Goal: Transaction & Acquisition: Purchase product/service

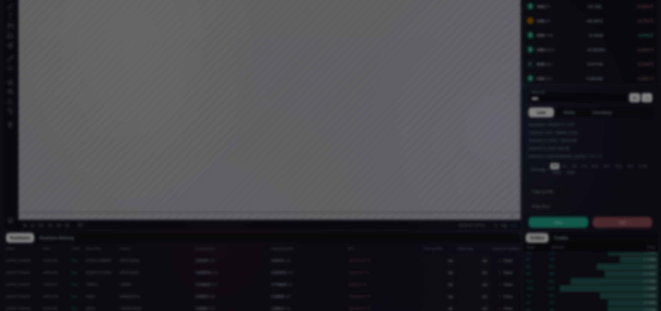
scroll to position [117, 0]
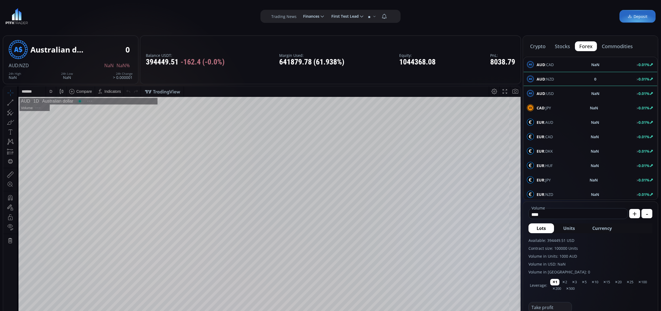
scroll to position [75, 0]
click at [566, 45] on button "stocks" at bounding box center [563, 46] width 24 height 10
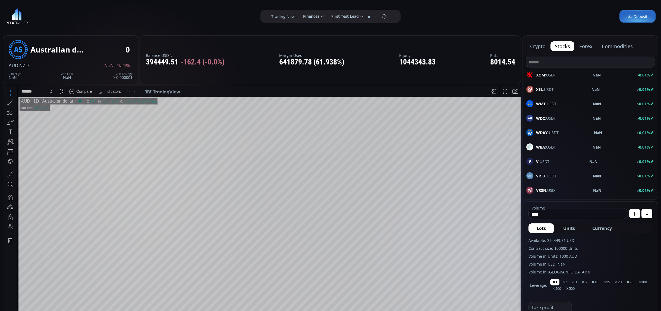
click at [541, 45] on button "crypto" at bounding box center [538, 46] width 24 height 10
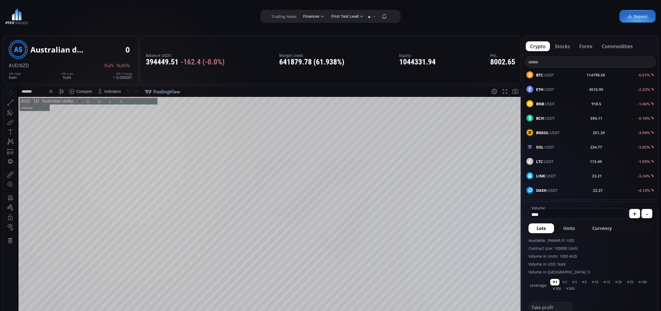
click at [567, 46] on button "stocks" at bounding box center [563, 46] width 24 height 10
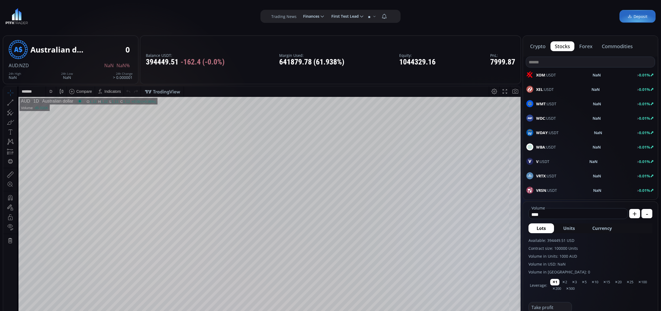
click at [555, 77] on span "XOM :USDT" at bounding box center [546, 75] width 20 height 6
click at [549, 103] on span "WMT :USDT" at bounding box center [546, 104] width 20 height 6
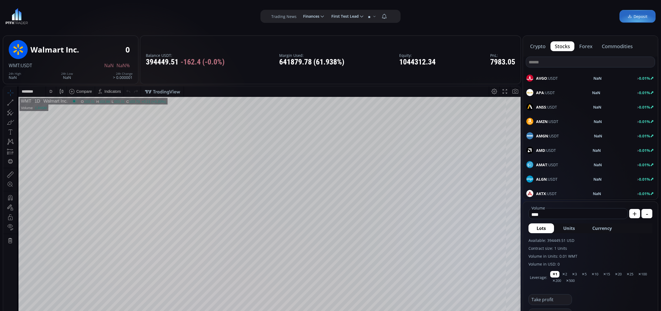
scroll to position [1377, 0]
click at [584, 43] on button "forex" at bounding box center [586, 46] width 22 height 10
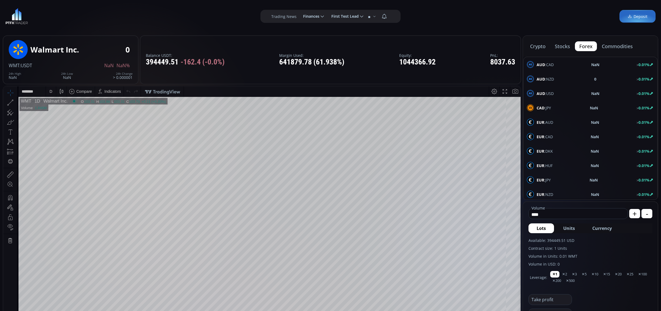
click at [608, 47] on button "commodities" at bounding box center [618, 46] width 40 height 10
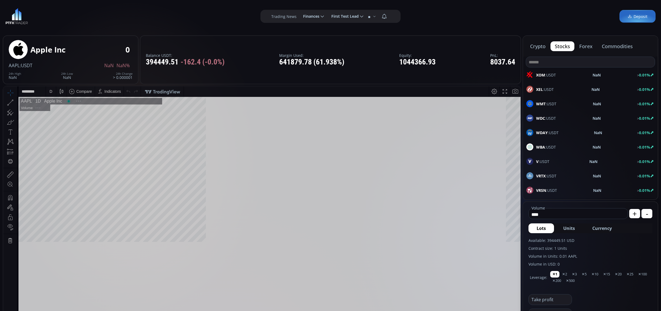
scroll to position [75, 0]
click at [535, 45] on button "crypto" at bounding box center [538, 46] width 24 height 10
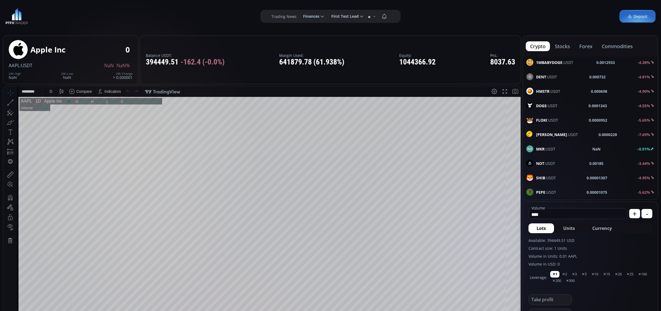
scroll to position [731, 0]
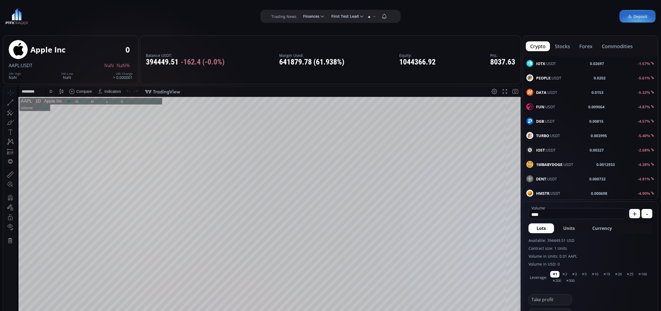
click at [591, 131] on div "TURBO :USDT 0.003995 -5.40%" at bounding box center [590, 135] width 135 height 14
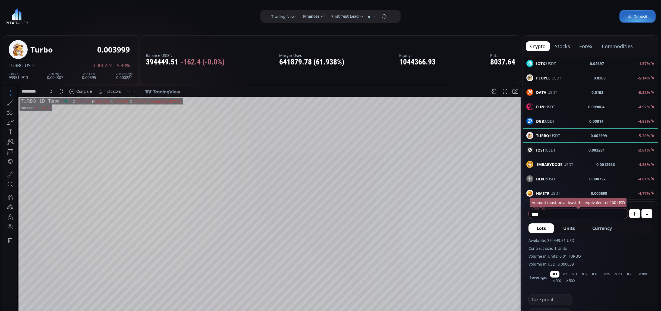
click at [567, 48] on button "stocks" at bounding box center [563, 46] width 24 height 10
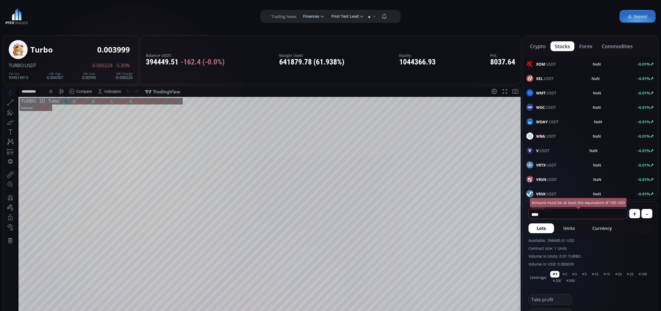
scroll to position [11, 0]
click at [568, 70] on div "XOM :USDT NaN > 0.01%" at bounding box center [590, 64] width 135 height 14
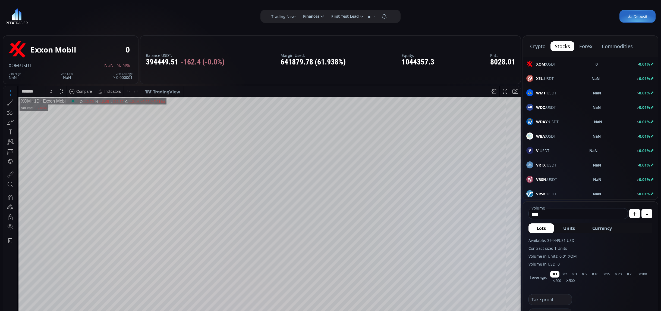
click at [527, 209] on form "**** Volume USD + - Lots Units Currency Available: 394449.51 USD Contract size:…" at bounding box center [590, 270] width 135 height 136
click at [591, 45] on button "forex" at bounding box center [586, 46] width 22 height 10
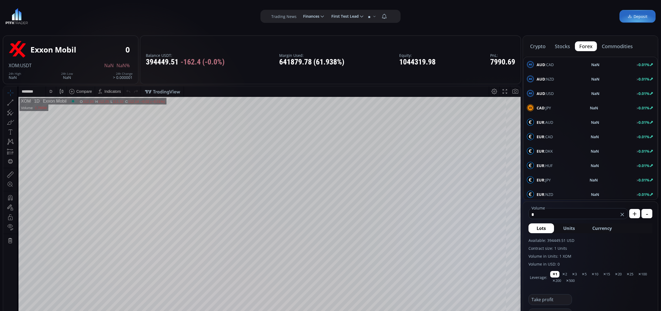
click at [616, 68] on div "AUD :CAD NaN > 0.01%" at bounding box center [590, 64] width 127 height 7
type input "****"
click at [562, 48] on button "stocks" at bounding box center [563, 46] width 24 height 10
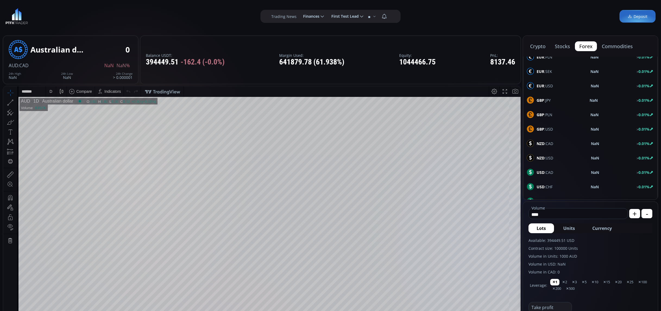
click at [571, 46] on button "stocks" at bounding box center [563, 46] width 24 height 10
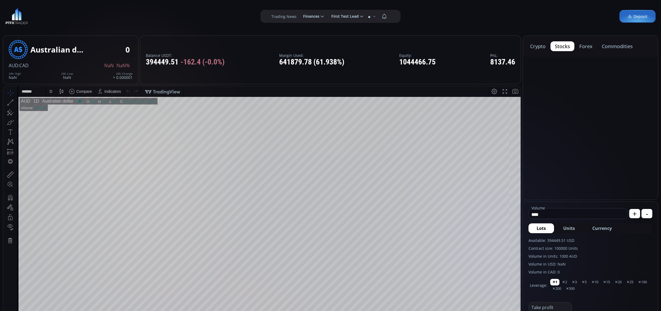
scroll to position [11, 0]
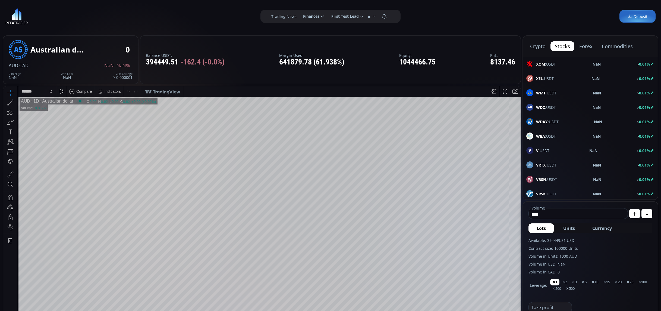
click at [587, 48] on button "forex" at bounding box center [586, 46] width 22 height 10
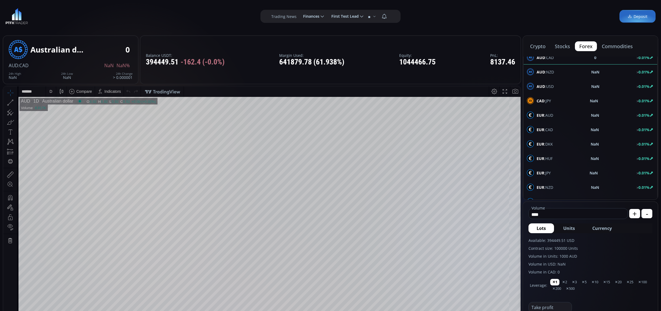
scroll to position [0, 0]
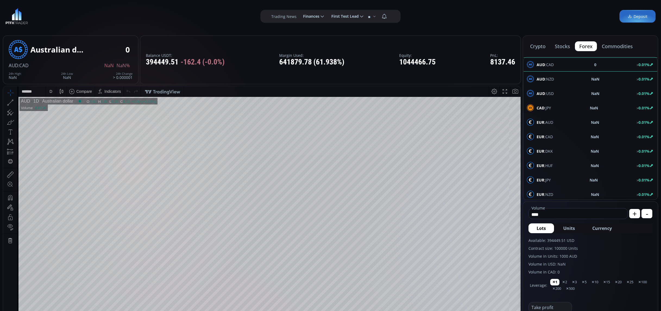
click at [586, 67] on div "AUD :CAD 0 > 0.01% AUD :NZD NaN > 0.01% AUD :USD NaN > 0.01% CAD :JPY NaN > 0.0…" at bounding box center [590, 273] width 135 height 433
click at [552, 104] on div "CAD :JPY NaN > 0.01%" at bounding box center [590, 107] width 127 height 7
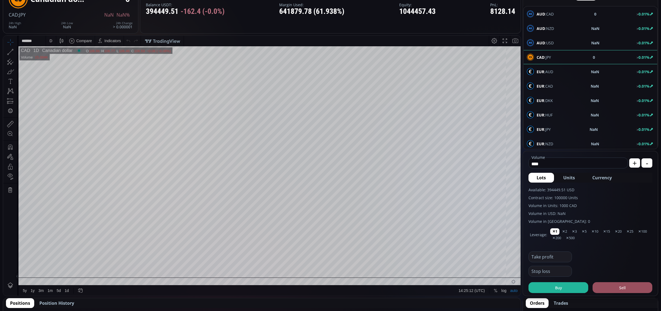
scroll to position [67, 0]
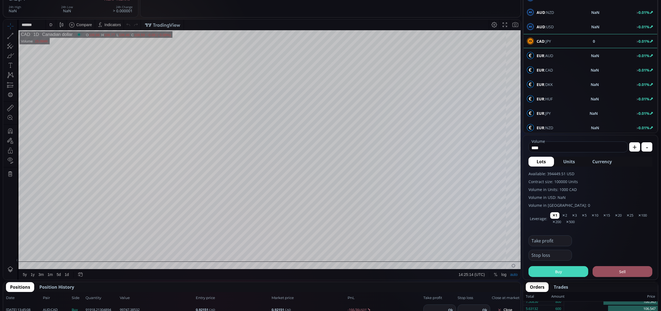
click at [554, 271] on button "Buy" at bounding box center [559, 271] width 60 height 11
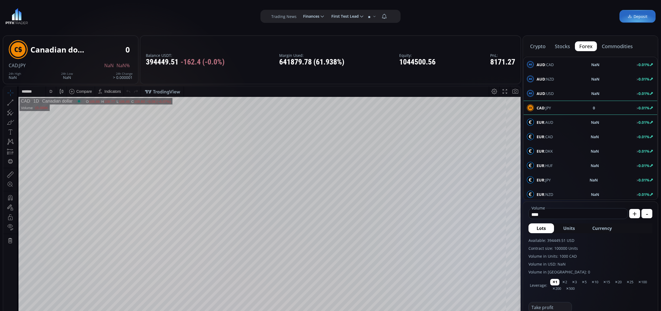
click at [537, 49] on button "crypto" at bounding box center [538, 46] width 24 height 10
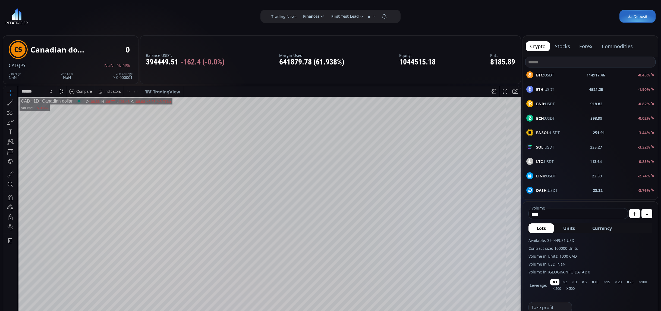
click at [557, 43] on button "stocks" at bounding box center [563, 46] width 24 height 10
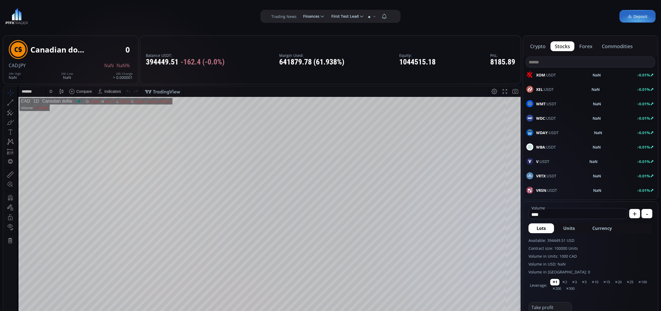
scroll to position [2, 0]
click at [584, 46] on button "forex" at bounding box center [586, 46] width 22 height 10
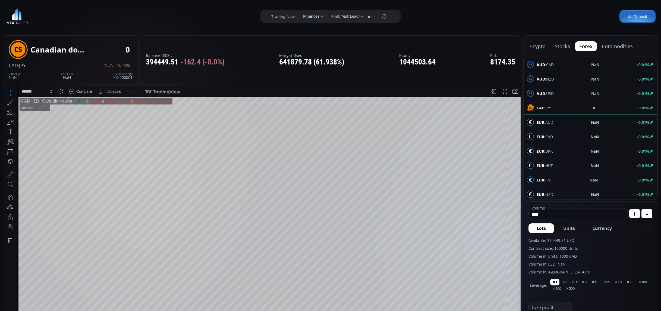
click at [605, 46] on button "commodities" at bounding box center [618, 46] width 40 height 10
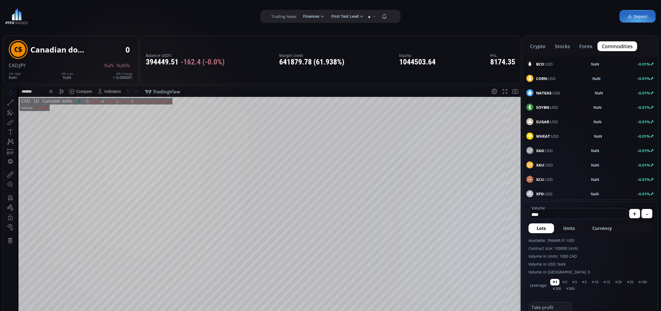
click at [607, 71] on div "BCO :USD NaN > 0.01%" at bounding box center [590, 64] width 135 height 14
click at [609, 77] on div "CORN :USD NaN > 0.01%" at bounding box center [591, 78] width 128 height 7
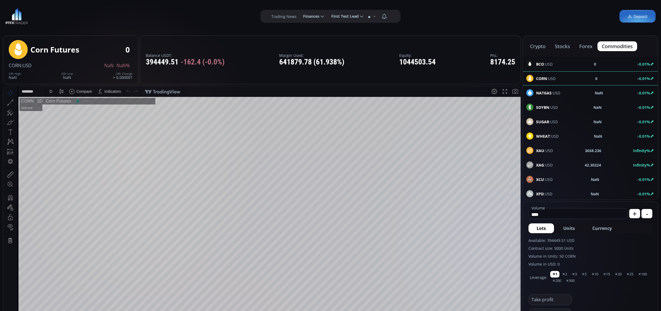
click at [609, 91] on div "NATGAS :USD NaN > 0.01%" at bounding box center [591, 92] width 128 height 7
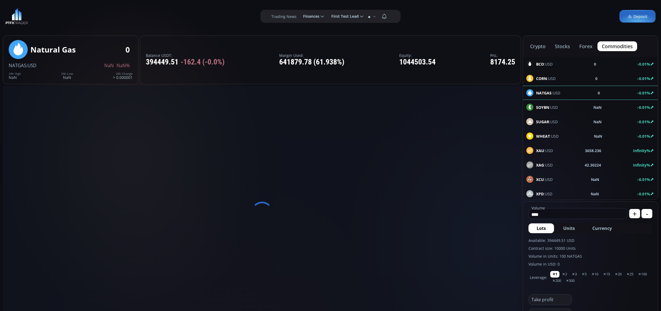
click at [609, 104] on div "SOYBN :USD NaN > 0.01%" at bounding box center [591, 107] width 128 height 7
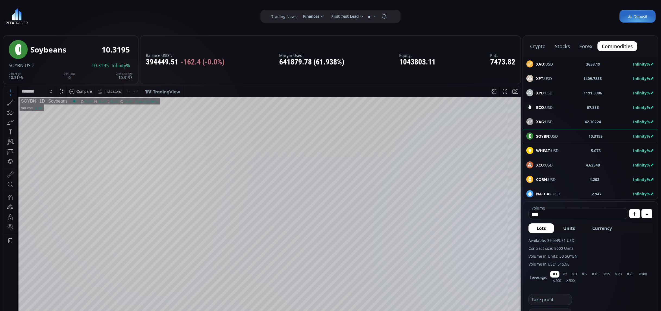
click at [585, 66] on div "XAU :USD 3658.19 Infinity%" at bounding box center [591, 63] width 128 height 7
click at [579, 45] on button "forex" at bounding box center [586, 46] width 22 height 10
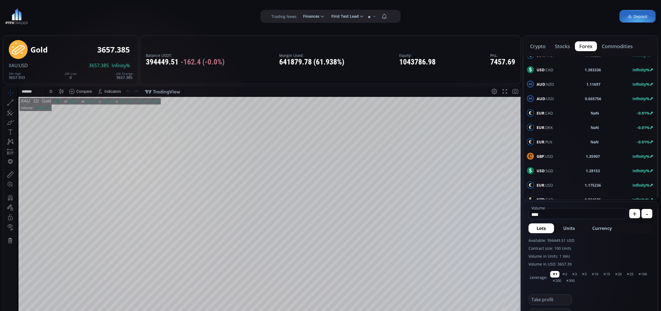
scroll to position [291, 0]
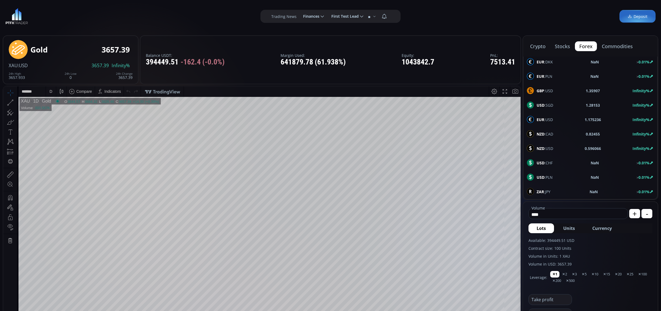
click at [561, 117] on div "EUR :USD 1.175236 Infinity%" at bounding box center [590, 119] width 127 height 7
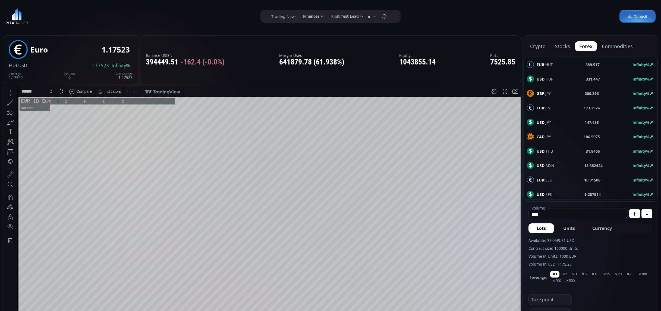
click at [553, 80] on span "USD :HUF" at bounding box center [545, 79] width 16 height 6
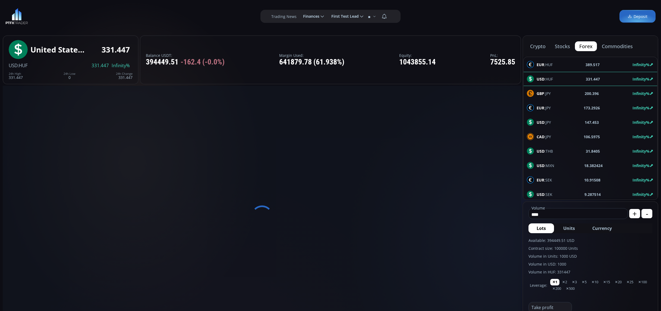
click at [551, 68] on div "EUR :HUF 389.517 Infinity%" at bounding box center [591, 64] width 134 height 14
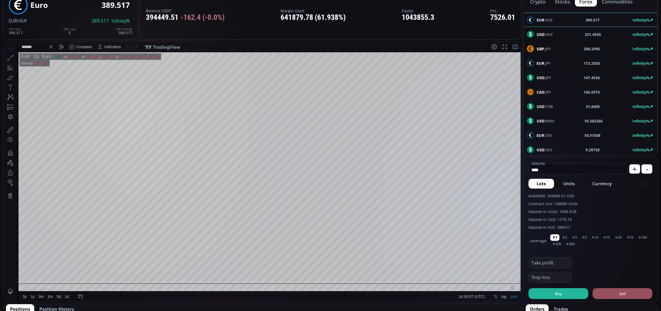
scroll to position [49, 0]
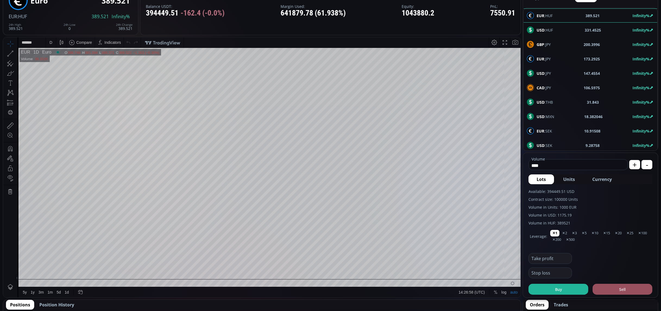
click at [549, 289] on button "Buy" at bounding box center [559, 288] width 60 height 11
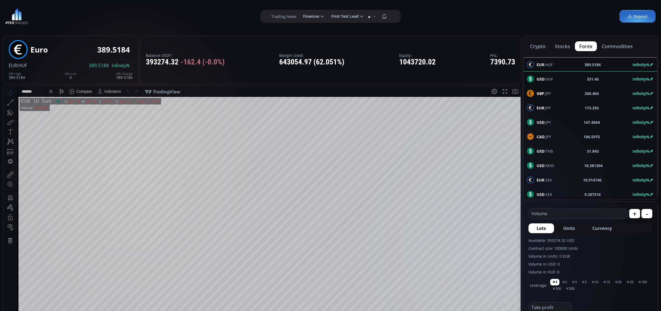
scroll to position [12, 0]
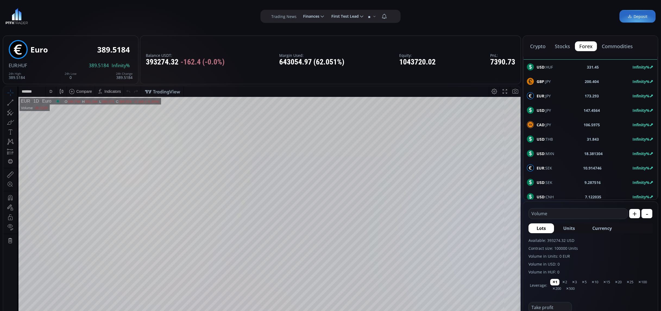
drag, startPoint x: 543, startPoint y: 165, endPoint x: 543, endPoint y: 168, distance: 3.3
click at [543, 165] on b "EUR" at bounding box center [541, 167] width 8 height 5
type input "****"
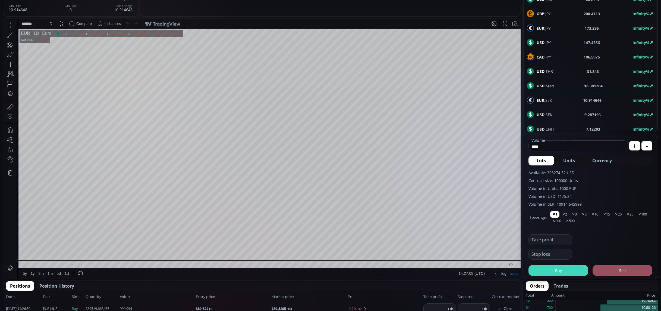
click at [556, 271] on button "Buy" at bounding box center [559, 270] width 60 height 11
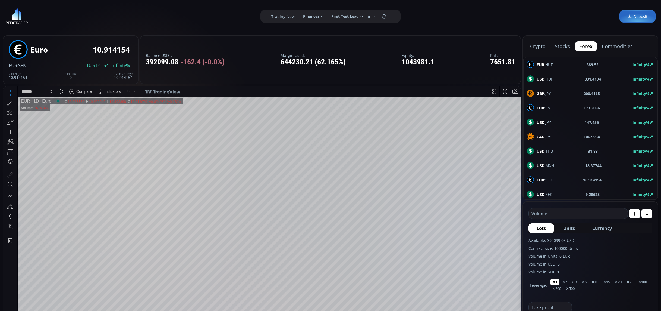
click at [571, 47] on button "stocks" at bounding box center [563, 46] width 24 height 10
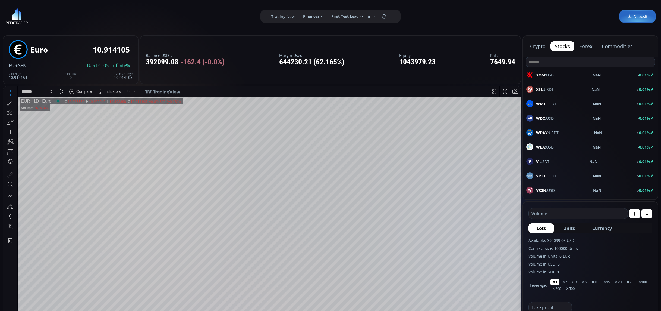
click at [544, 74] on b "XOM" at bounding box center [540, 74] width 9 height 5
type input "****"
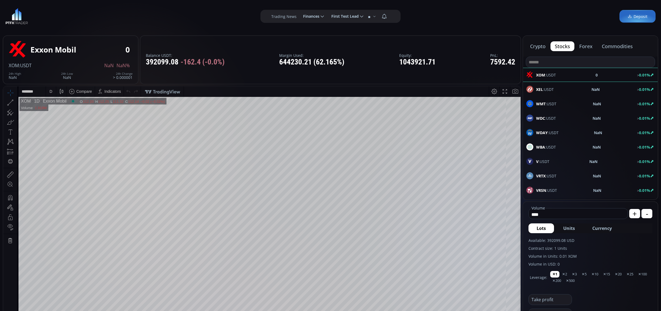
click at [583, 46] on button "forex" at bounding box center [586, 46] width 22 height 10
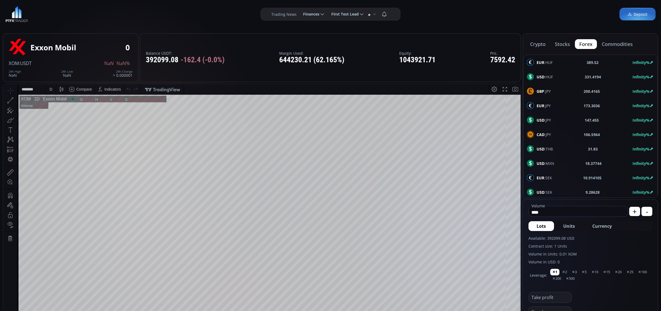
scroll to position [3, 0]
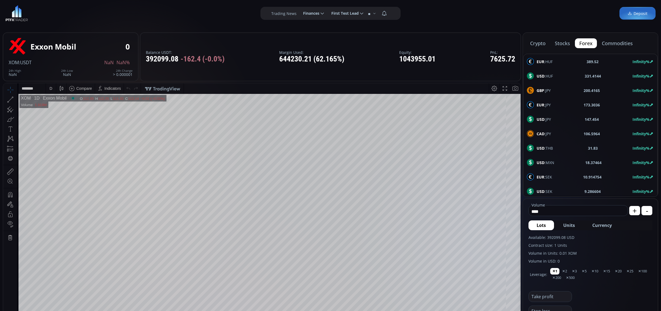
click at [585, 106] on b "173.3036" at bounding box center [592, 105] width 16 height 6
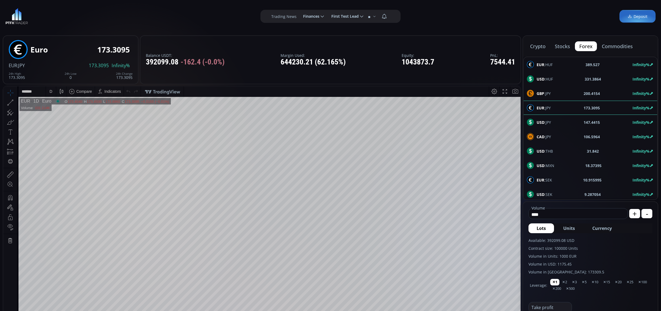
click at [565, 77] on div "USD :HUF 331.3864 Infinity%" at bounding box center [590, 78] width 127 height 7
click at [569, 46] on button "stocks" at bounding box center [563, 46] width 24 height 10
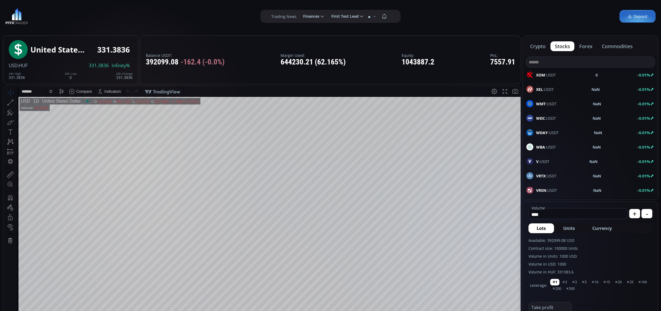
click at [584, 50] on button "forex" at bounding box center [586, 46] width 22 height 10
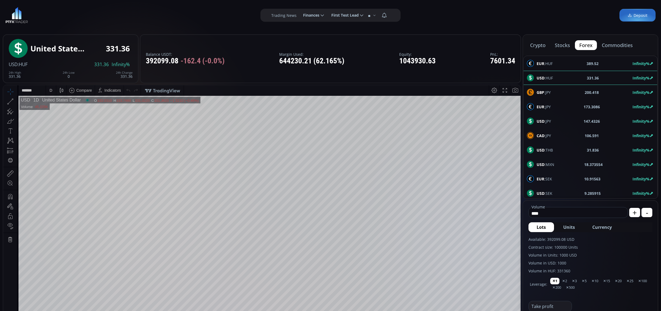
click at [555, 105] on div "EUR :JPY 173.3086 Infinity%" at bounding box center [590, 106] width 127 height 7
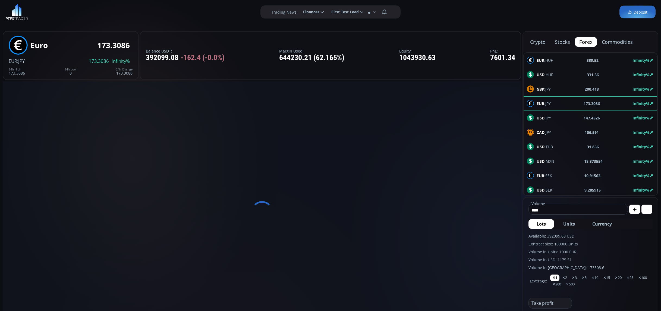
scroll to position [4, 0]
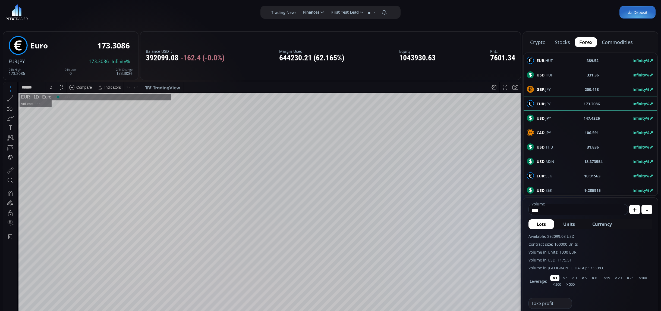
click at [551, 56] on div "EUR :HUF 389.52 Infinity%" at bounding box center [591, 60] width 134 height 14
click at [551, 92] on div "GBP :JPY 200.428 Infinity%" at bounding box center [590, 89] width 127 height 7
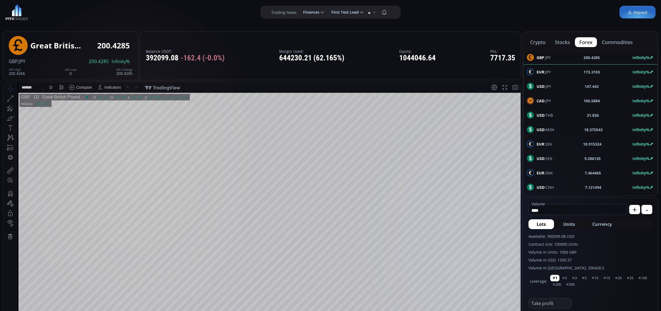
scroll to position [37, 0]
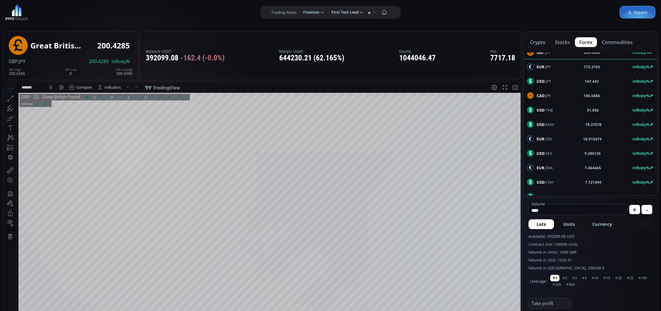
click at [549, 139] on span "EUR :SEK" at bounding box center [544, 139] width 15 height 6
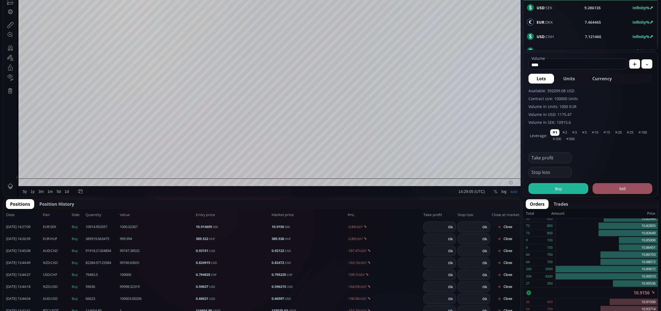
scroll to position [152, 0]
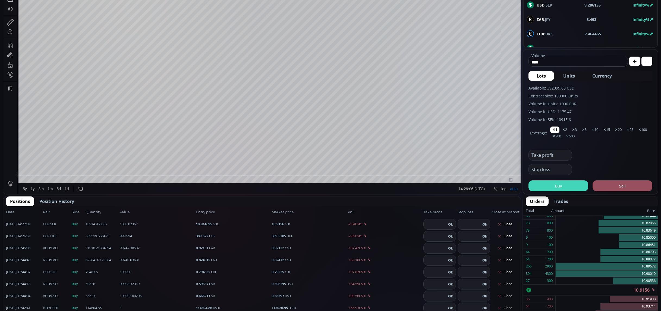
click at [552, 184] on button "Buy" at bounding box center [559, 185] width 60 height 11
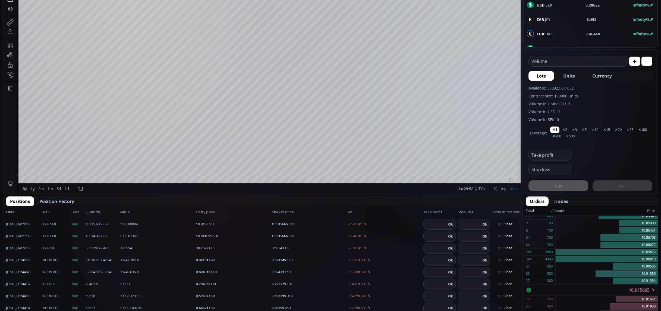
scroll to position [0, 0]
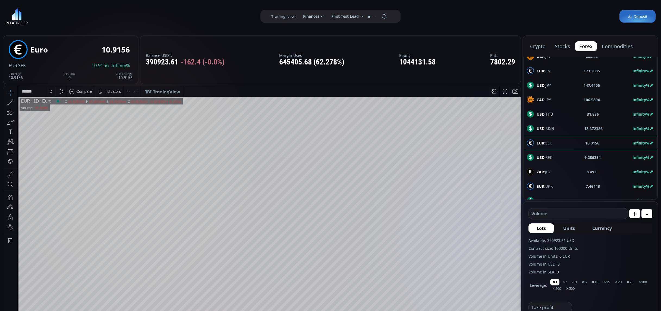
click at [562, 45] on button "stocks" at bounding box center [563, 46] width 24 height 10
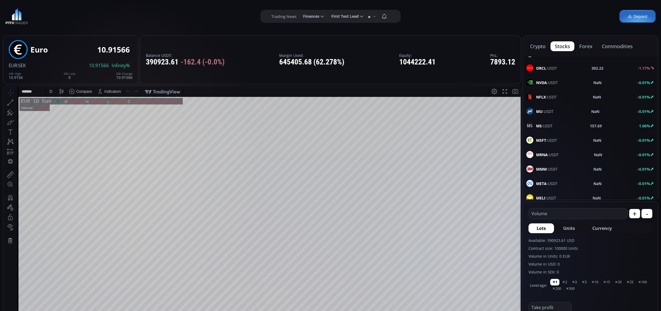
scroll to position [187, 0]
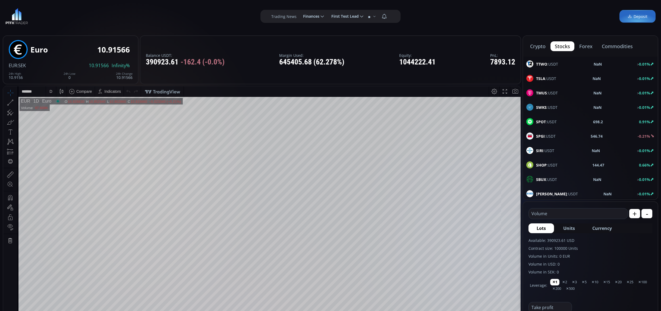
click at [582, 42] on button "forex" at bounding box center [586, 46] width 22 height 10
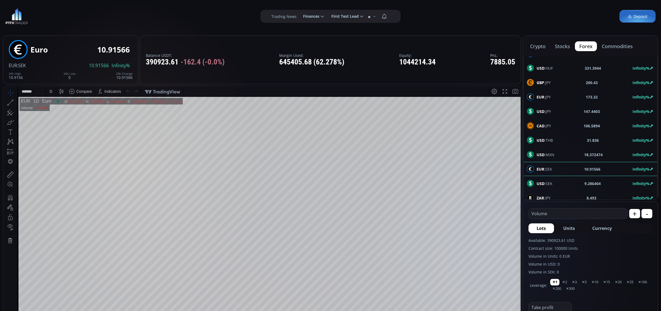
click at [602, 63] on div "USD :HUF 331.3944 Infinity%" at bounding box center [591, 68] width 134 height 14
type input "****"
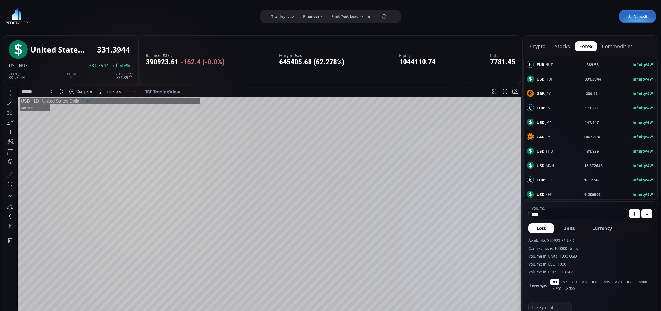
scroll to position [1, 0]
click at [598, 173] on div "EUR :SEK 10.91566 Infinity%" at bounding box center [591, 179] width 134 height 14
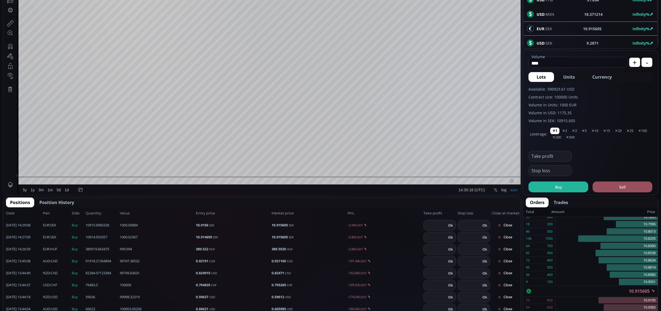
scroll to position [54, 0]
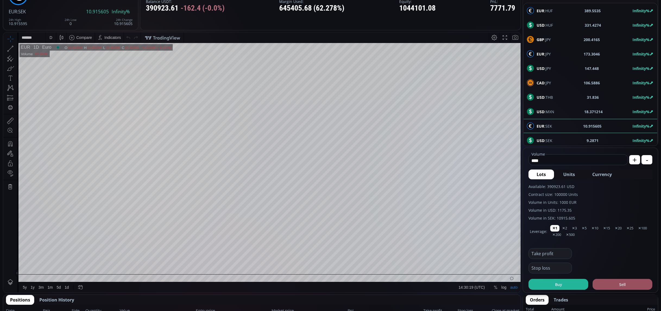
click at [545, 39] on span "GBP :JPY" at bounding box center [544, 40] width 14 height 6
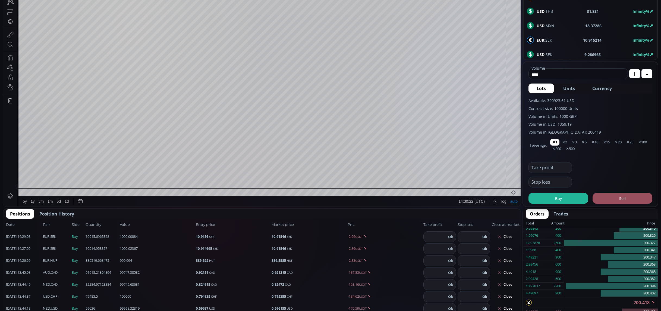
scroll to position [151, 0]
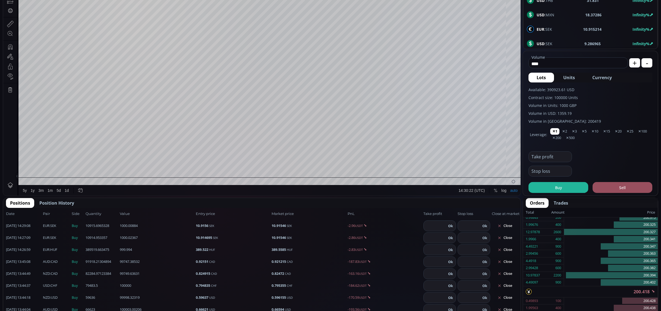
click at [565, 187] on button "Buy" at bounding box center [559, 187] width 60 height 11
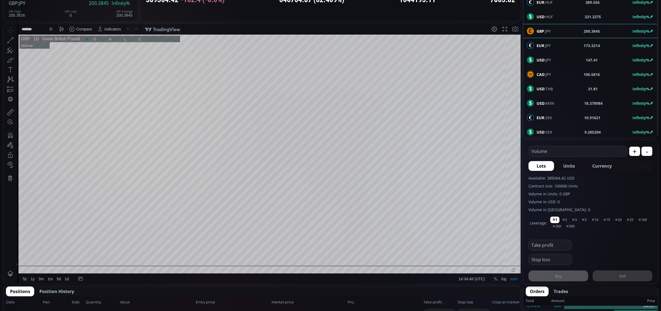
scroll to position [0, 0]
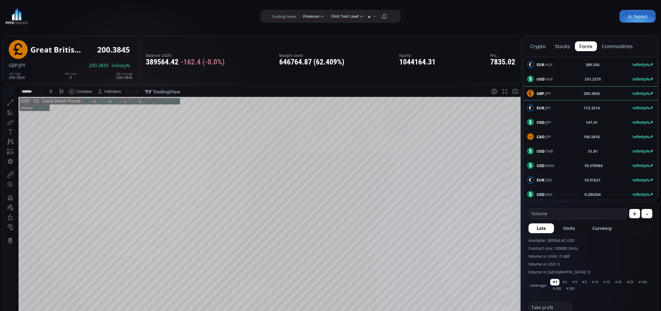
click at [567, 47] on button "stocks" at bounding box center [563, 46] width 24 height 10
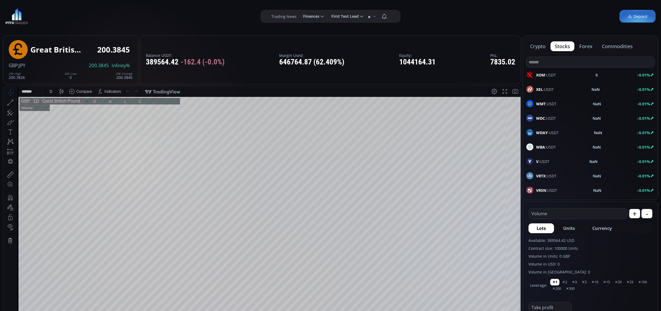
scroll to position [1, 0]
click at [594, 73] on div "XOM :USDT 0 > 0.01%" at bounding box center [591, 73] width 128 height 7
type input "****"
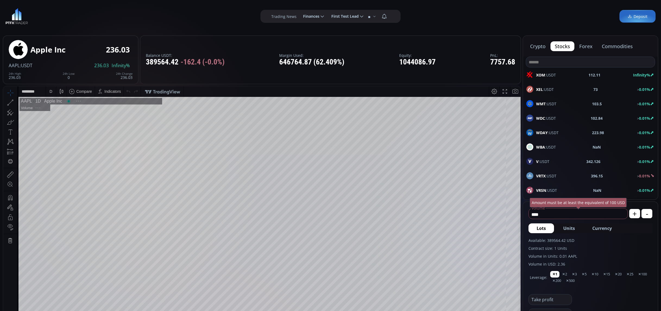
scroll to position [75, 0]
click at [547, 74] on span "XOM :USDT" at bounding box center [546, 75] width 20 height 6
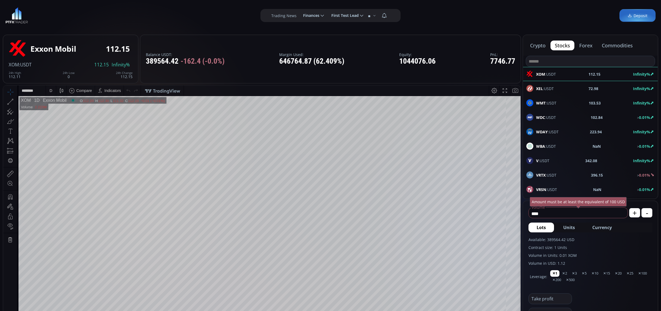
click at [531, 46] on button "crypto" at bounding box center [538, 45] width 24 height 10
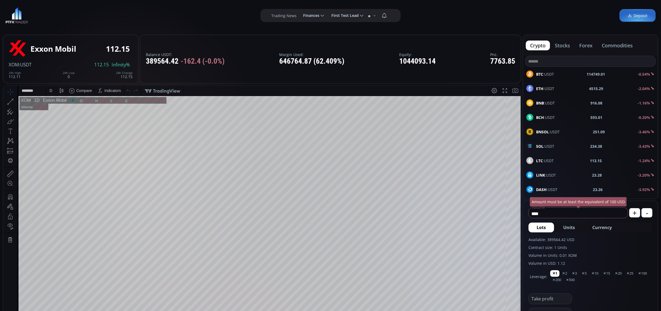
click at [556, 45] on button "stocks" at bounding box center [563, 45] width 24 height 10
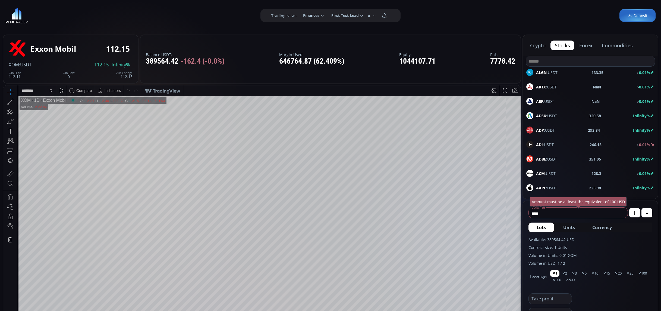
scroll to position [11, 0]
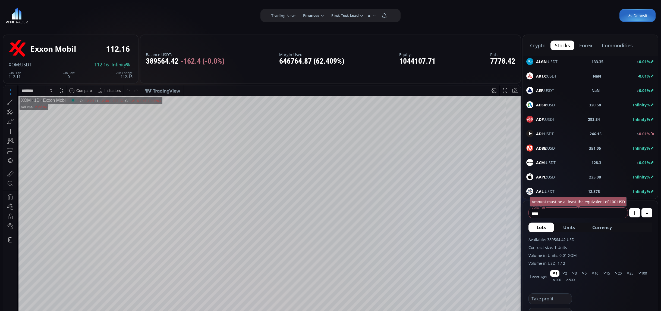
click at [570, 190] on div "AAL :USDT 12.875 Infinity%" at bounding box center [591, 190] width 128 height 7
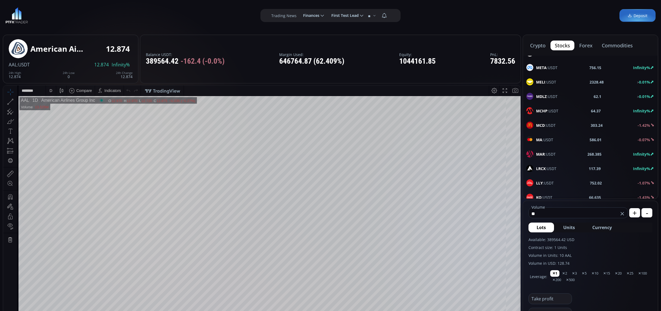
scroll to position [551, 0]
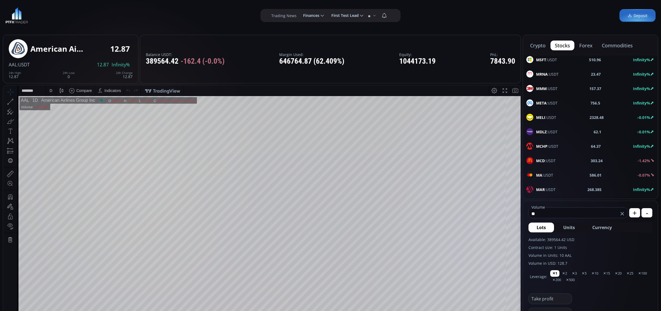
click at [586, 42] on button "forex" at bounding box center [586, 45] width 22 height 10
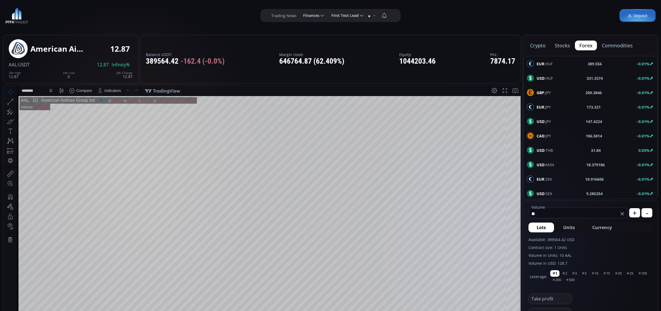
click at [624, 46] on button "commodities" at bounding box center [618, 45] width 40 height 10
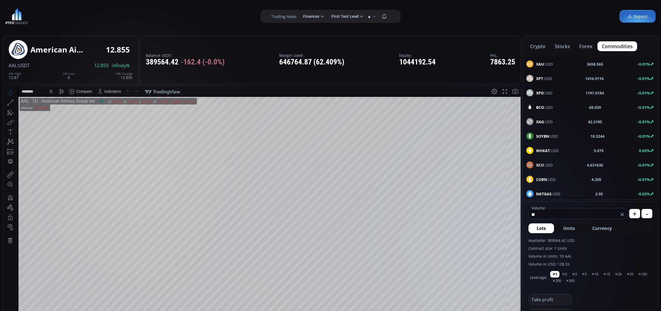
click at [578, 48] on button "forex" at bounding box center [586, 46] width 22 height 10
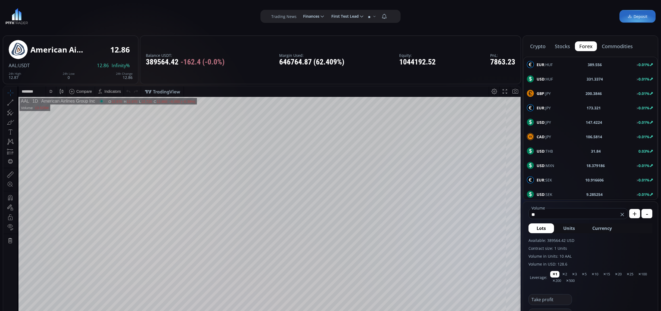
click at [560, 47] on button "stocks" at bounding box center [563, 46] width 24 height 10
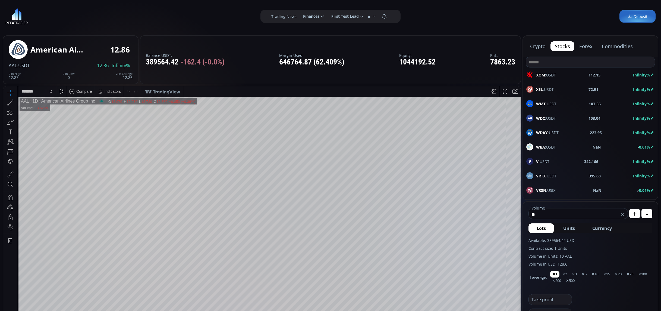
click at [544, 47] on button "crypto" at bounding box center [538, 46] width 24 height 10
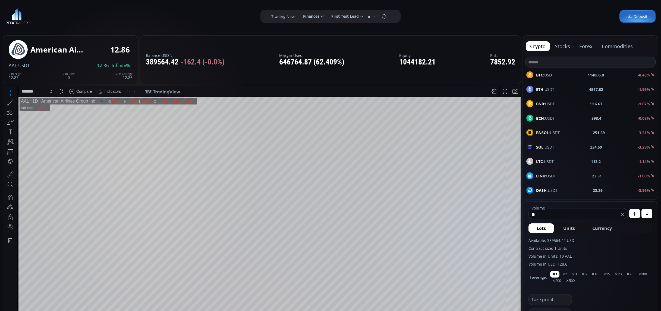
click at [560, 48] on button "stocks" at bounding box center [563, 46] width 24 height 10
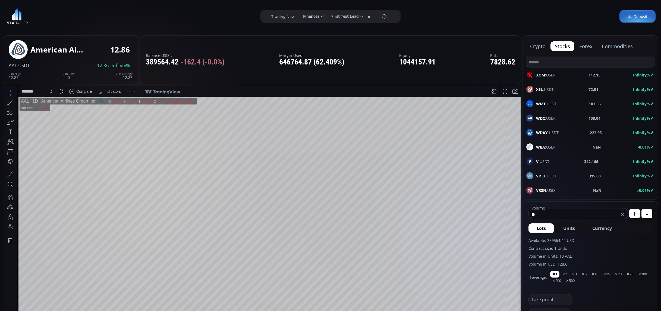
click at [534, 146] on div "WBA :USDT" at bounding box center [542, 146] width 30 height 7
type input "****"
click at [547, 189] on span "VRSN :USDT" at bounding box center [546, 190] width 21 height 6
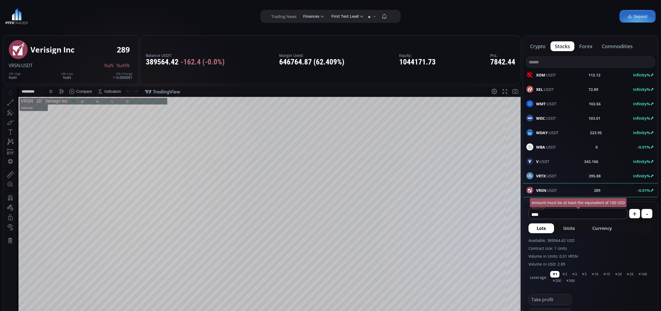
click at [577, 47] on button "forex" at bounding box center [586, 46] width 22 height 10
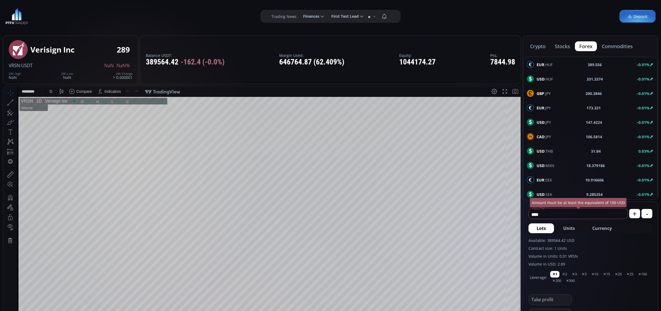
click at [560, 62] on div "EUR :HUF 389.556 > 0.01%" at bounding box center [590, 64] width 127 height 7
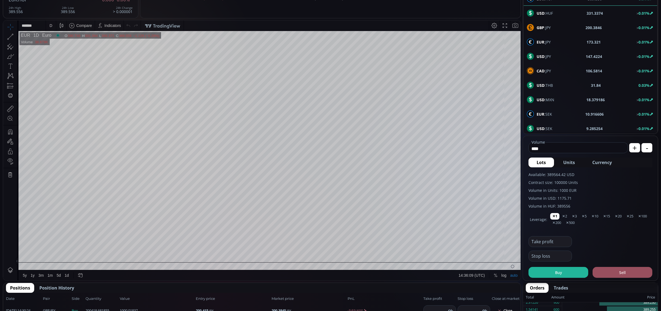
scroll to position [161, 0]
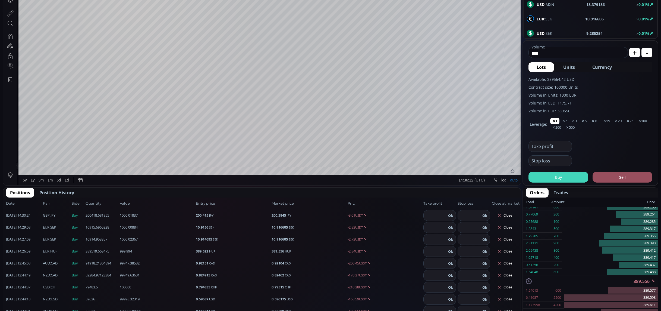
click at [555, 178] on button "Buy" at bounding box center [559, 176] width 60 height 11
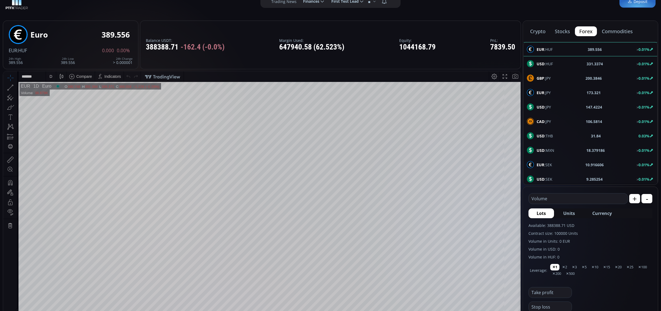
scroll to position [0, 0]
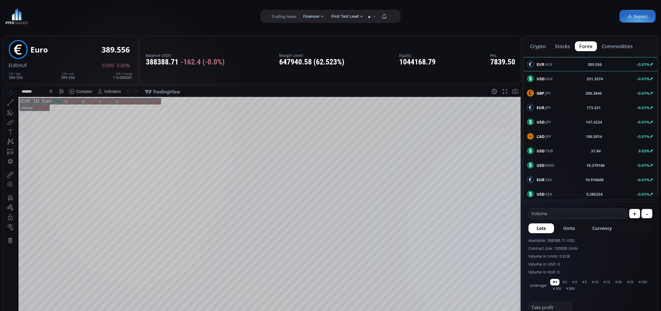
click at [615, 42] on button "commodities" at bounding box center [618, 46] width 40 height 10
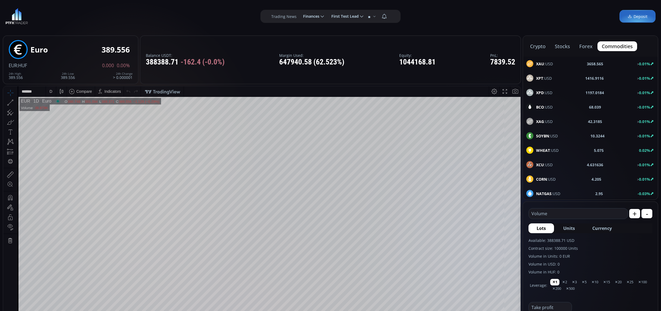
click at [628, 65] on div "XAU :USD 3658.565 > 0.01%" at bounding box center [591, 63] width 128 height 7
type input "****"
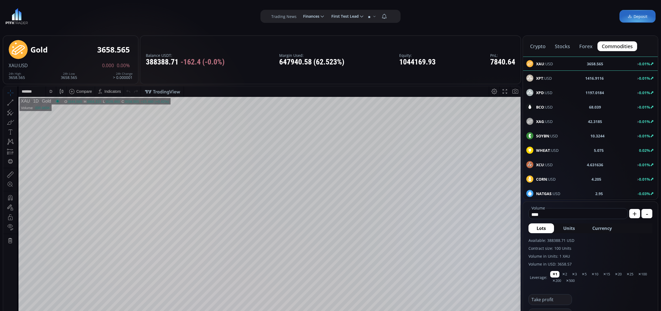
click at [565, 48] on button "stocks" at bounding box center [563, 46] width 24 height 10
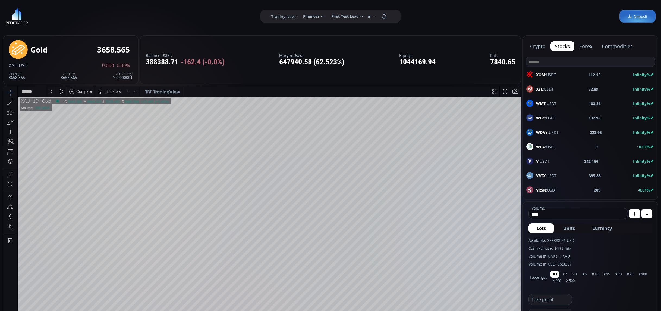
click at [583, 46] on button "forex" at bounding box center [586, 46] width 22 height 10
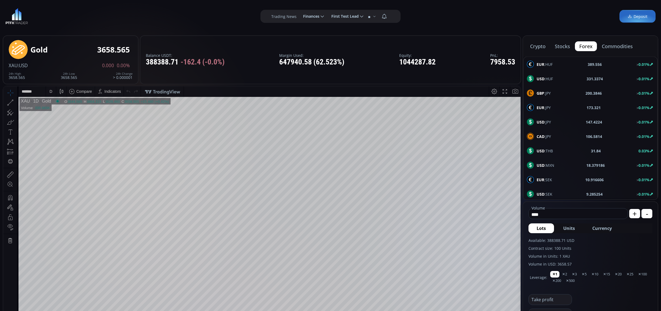
click at [624, 45] on button "commodities" at bounding box center [618, 46] width 40 height 10
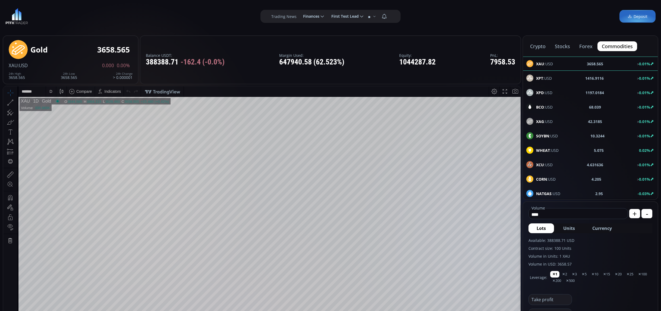
click at [630, 79] on div "XPT :USD 1416.9116 > 0.01%" at bounding box center [591, 77] width 128 height 7
click at [116, 80] on div "Platinum 1416.9115 XPT :USD 0.0000 0.00% 24h High 1416.9116 24h Low 1416.9115 2…" at bounding box center [71, 59] width 124 height 43
click at [117, 79] on div "24h Change > 0.000001" at bounding box center [123, 75] width 20 height 7
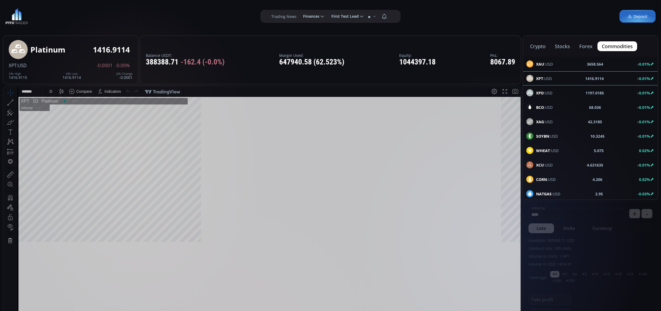
scroll to position [75, 0]
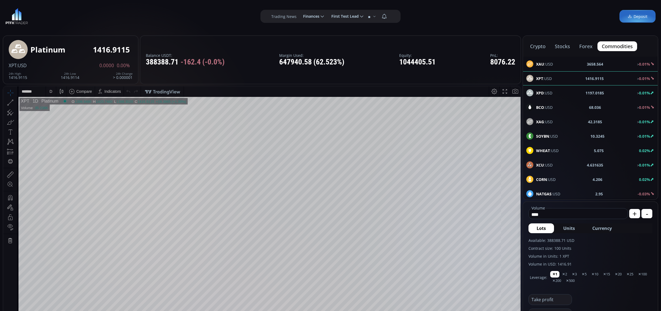
click at [525, 44] on div "crypto stocks forex commodities" at bounding box center [590, 46] width 135 height 21
click at [537, 45] on button "crypto" at bounding box center [538, 46] width 24 height 10
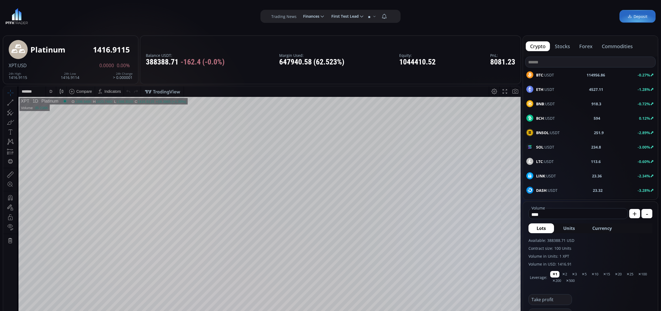
click at [578, 46] on button "forex" at bounding box center [586, 46] width 22 height 10
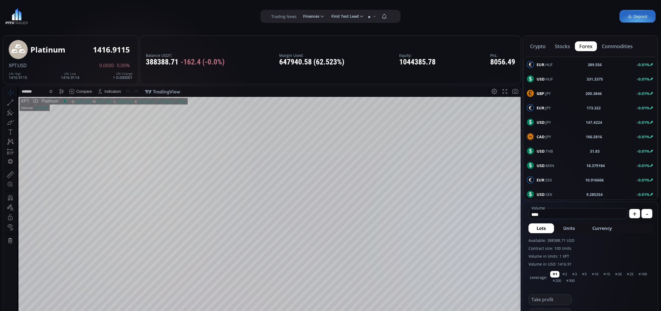
click at [535, 48] on button "crypto" at bounding box center [538, 46] width 24 height 10
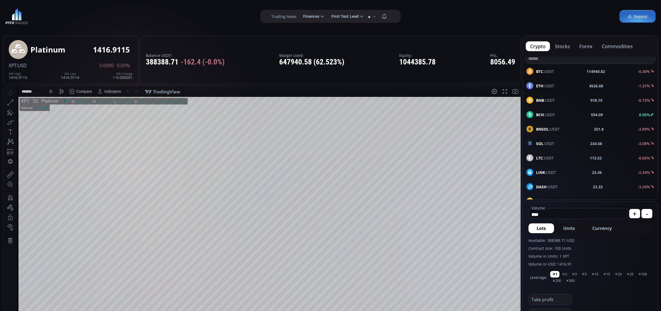
scroll to position [0, 0]
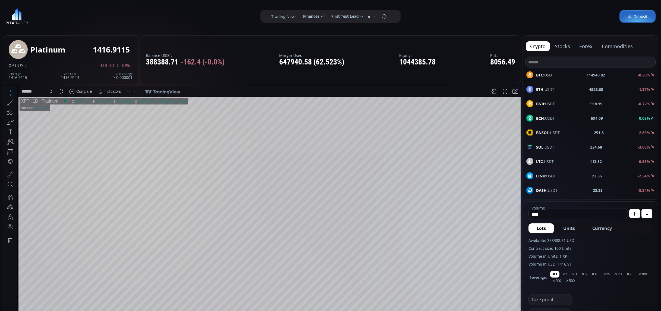
click at [567, 43] on button "stocks" at bounding box center [563, 46] width 24 height 10
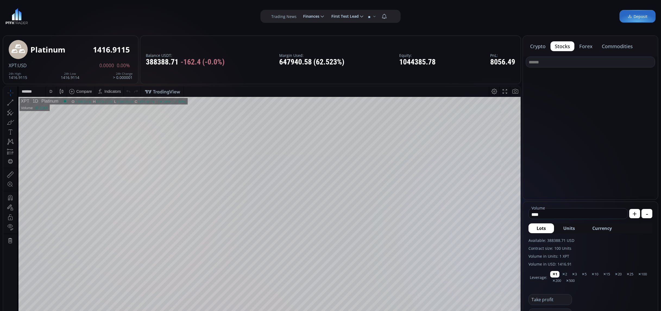
scroll to position [0, 0]
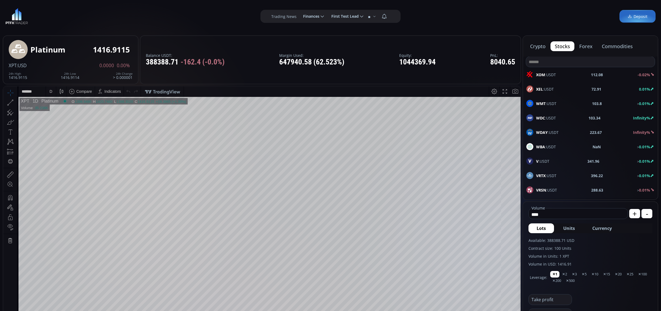
click at [621, 118] on div "WDC :USDT 103.34 Infinity%" at bounding box center [591, 117] width 128 height 7
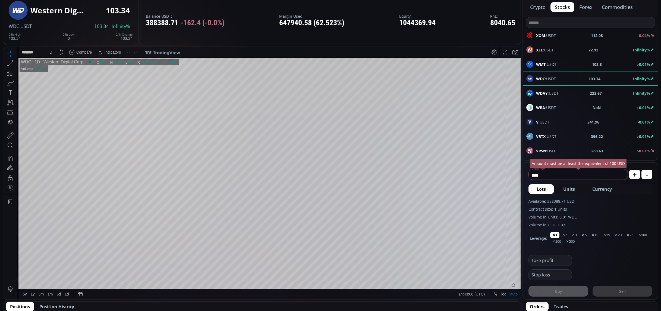
scroll to position [102, 0]
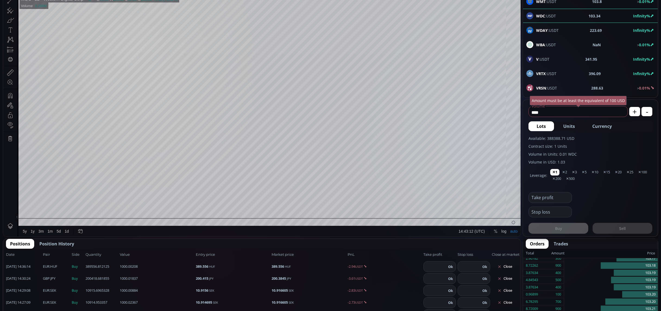
click at [594, 40] on div "WBA :USDT NaN > 0.01%" at bounding box center [590, 44] width 135 height 14
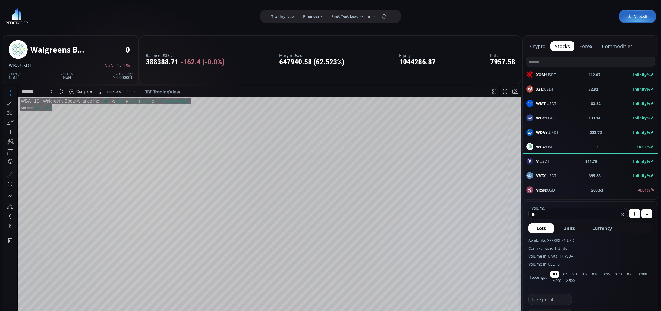
click at [54, 91] on div "D" at bounding box center [51, 91] width 10 height 10
click at [58, 111] on div "1 minute" at bounding box center [56, 111] width 15 height 4
click at [620, 45] on button "commodities" at bounding box center [618, 46] width 40 height 10
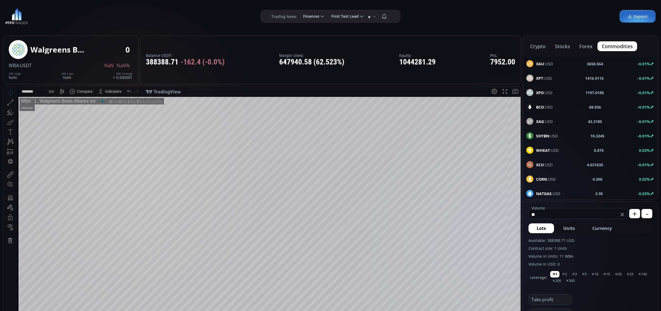
click at [641, 61] on b "0.01%" at bounding box center [644, 63] width 11 height 5
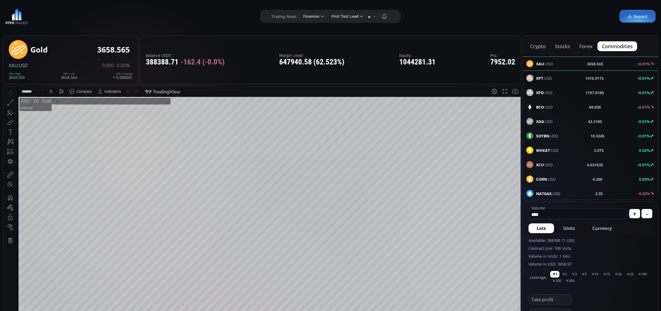
scroll to position [75, 0]
click at [535, 46] on button "crypto" at bounding box center [538, 46] width 24 height 10
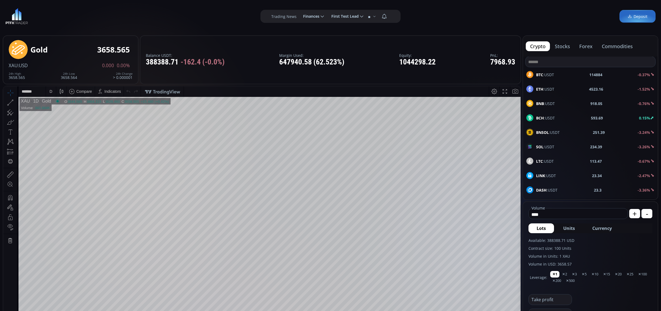
click at [560, 48] on button "stocks" at bounding box center [563, 46] width 24 height 10
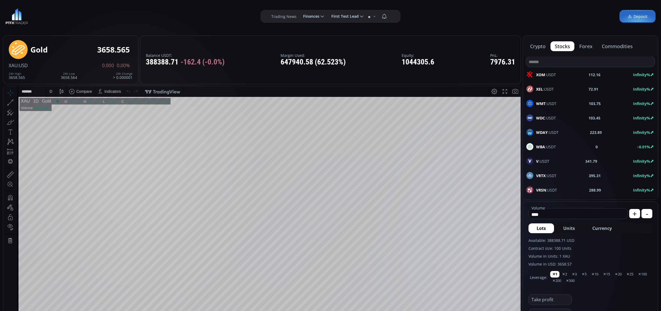
scroll to position [4, 0]
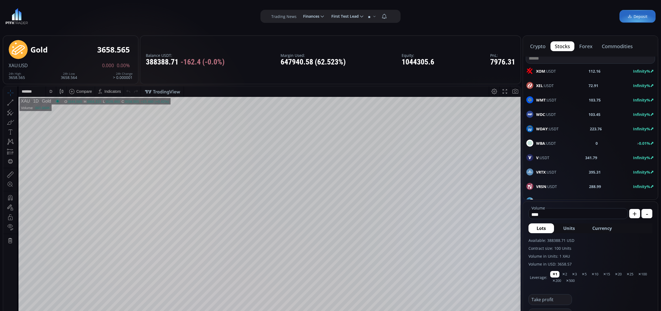
click at [564, 70] on div "XOM :USDT 112.16 Infinity%" at bounding box center [591, 70] width 128 height 7
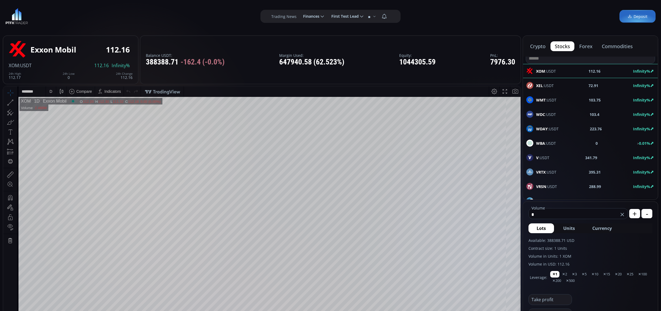
type input "*"
click at [361, 18] on icon at bounding box center [361, 16] width 5 height 5
click at [327, 18] on input "**********" at bounding box center [327, 17] width 0 height 6
click at [560, 14] on div "**********" at bounding box center [330, 16] width 661 height 33
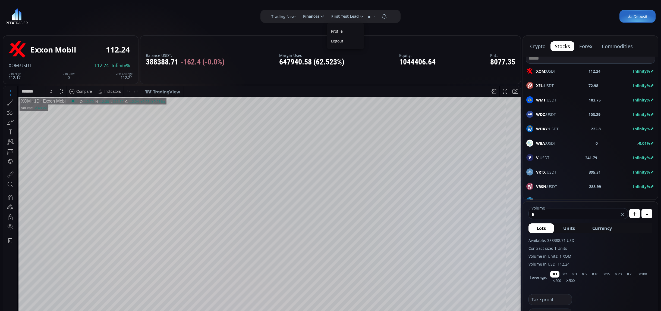
scroll to position [0, 0]
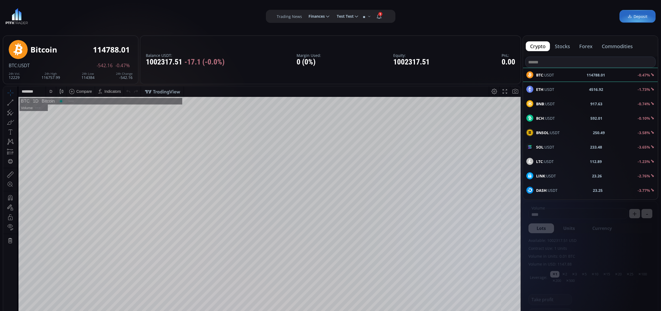
click at [565, 48] on button "stocks" at bounding box center [563, 46] width 24 height 10
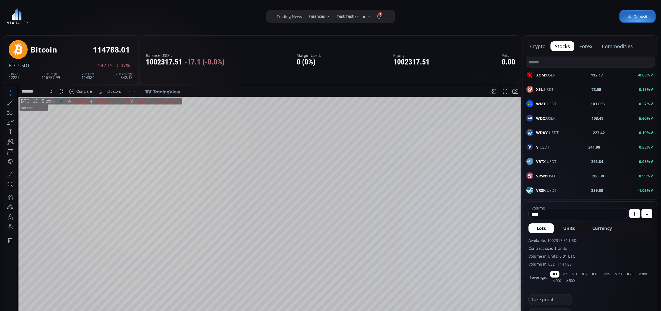
click at [585, 48] on button "forex" at bounding box center [586, 46] width 22 height 10
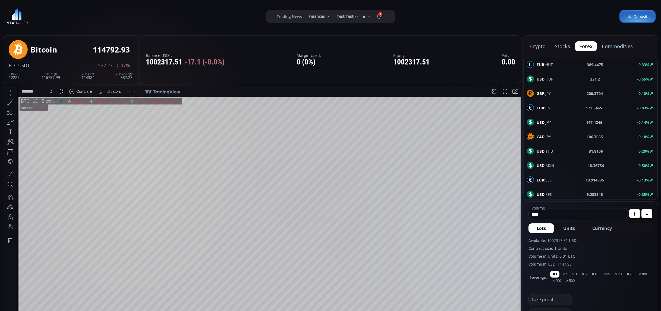
click at [606, 47] on button "commodities" at bounding box center [618, 46] width 40 height 10
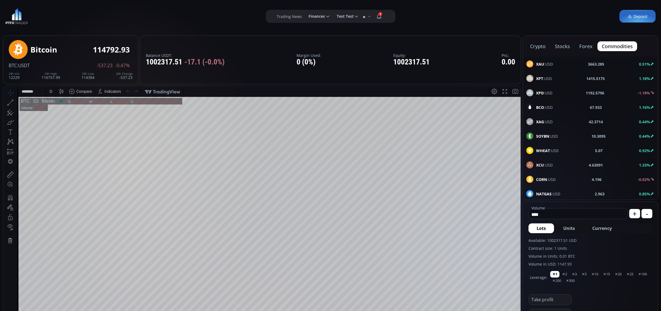
click at [580, 46] on button "forex" at bounding box center [586, 46] width 22 height 10
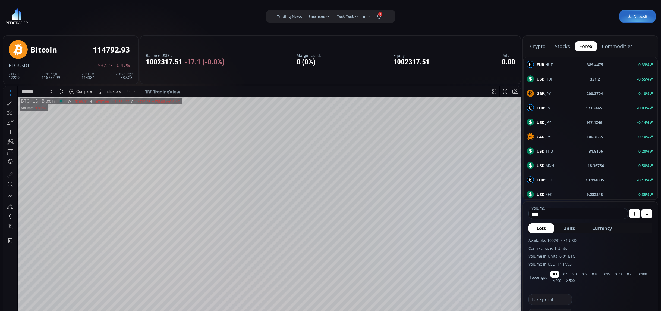
click at [565, 48] on button "stocks" at bounding box center [563, 46] width 24 height 10
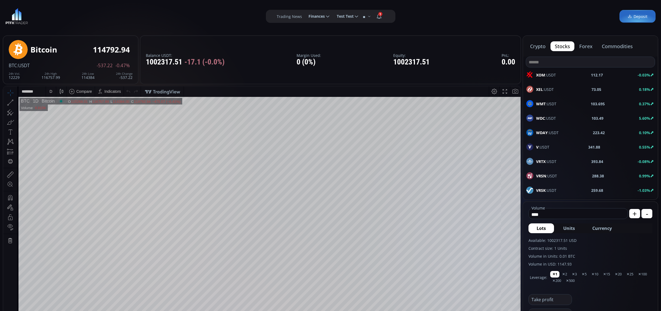
click at [596, 47] on button "forex" at bounding box center [586, 46] width 22 height 10
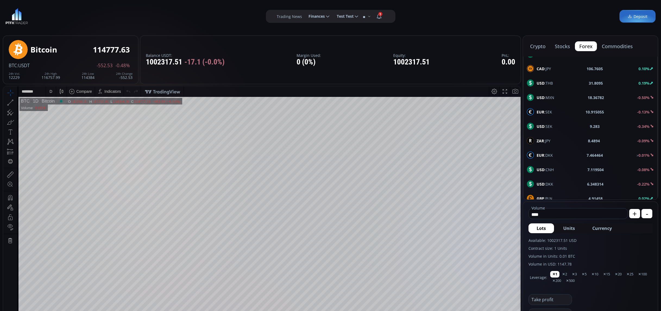
scroll to position [0, 0]
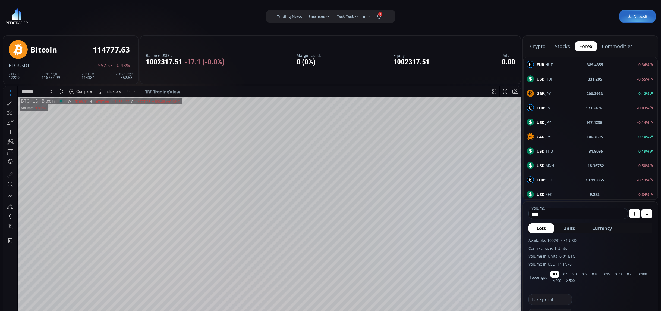
click at [629, 49] on button "commodities" at bounding box center [618, 46] width 40 height 10
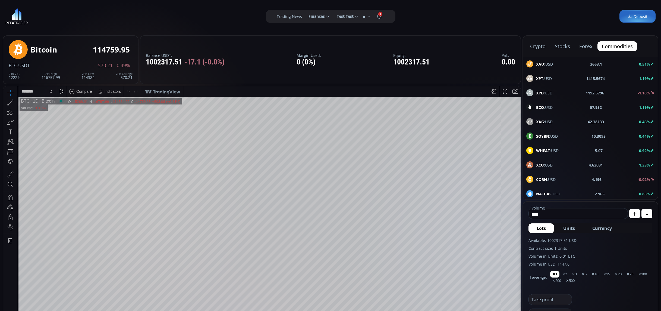
click at [588, 46] on button "forex" at bounding box center [586, 46] width 22 height 10
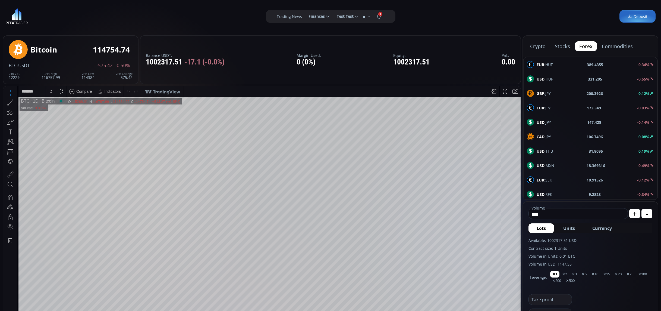
click at [550, 66] on span "EUR :HUF" at bounding box center [545, 65] width 16 height 6
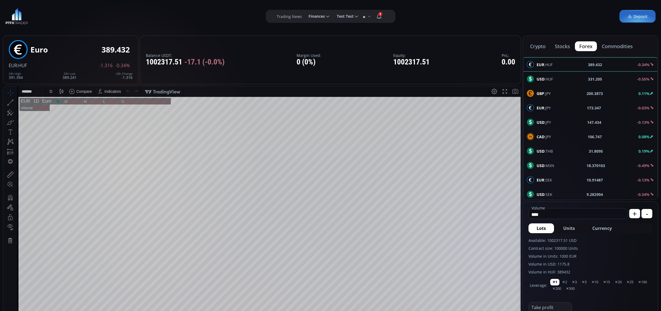
click at [351, 15] on span "Test Test" at bounding box center [343, 16] width 21 height 11
click at [333, 15] on input "*********" at bounding box center [333, 17] width 0 height 6
click at [460, 23] on div "Trading News ******** Finances Deposit Withdrawal History ********* Test Test P…" at bounding box center [330, 16] width 661 height 33
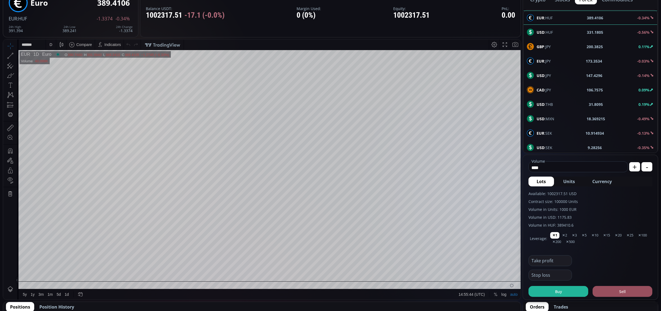
scroll to position [47, 0]
click at [566, 293] on button "Buy" at bounding box center [559, 290] width 60 height 11
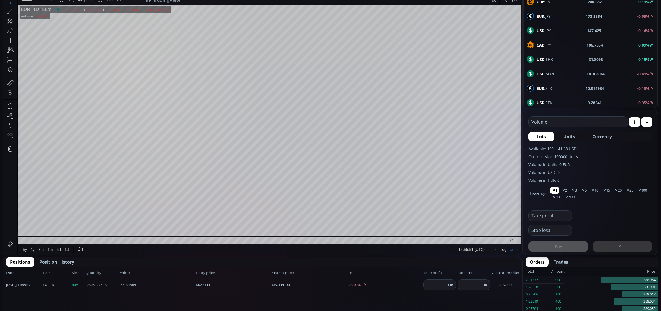
scroll to position [0, 0]
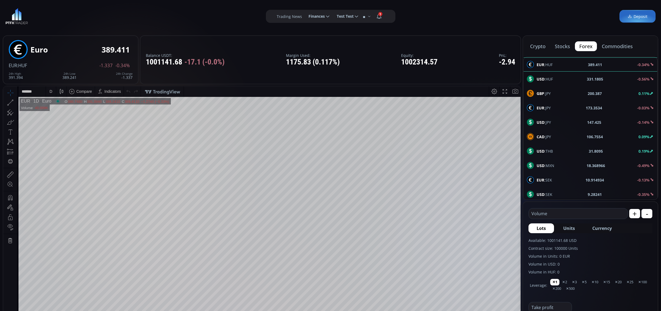
click at [544, 76] on div "USD :HUF" at bounding box center [540, 78] width 26 height 7
type input "****"
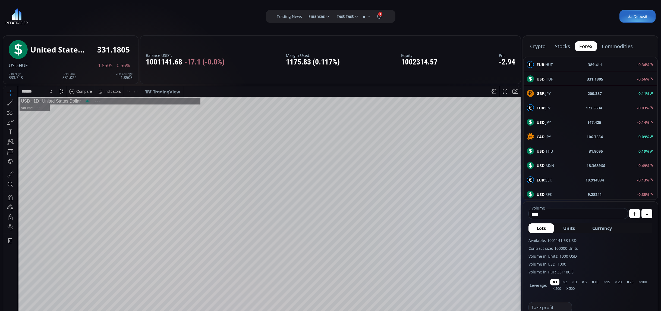
scroll to position [75, 0]
click at [544, 102] on div "EUR :JPY 173.3534 -0.03%" at bounding box center [591, 108] width 134 height 14
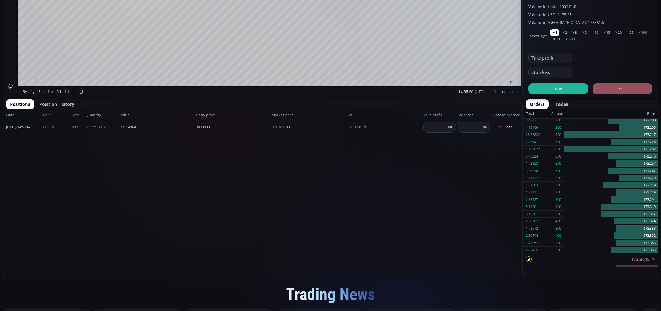
scroll to position [9, 0]
click at [552, 89] on button "Buy" at bounding box center [559, 88] width 60 height 11
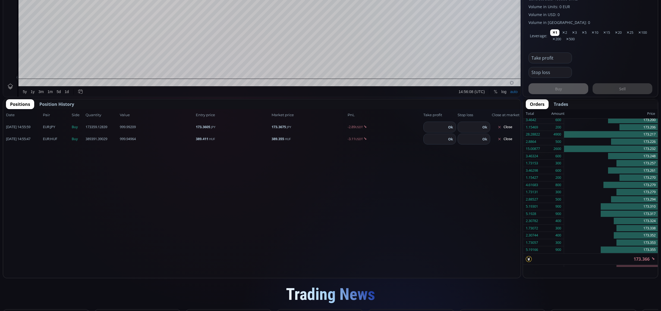
click at [597, 74] on div "Stop loss" at bounding box center [591, 70] width 124 height 14
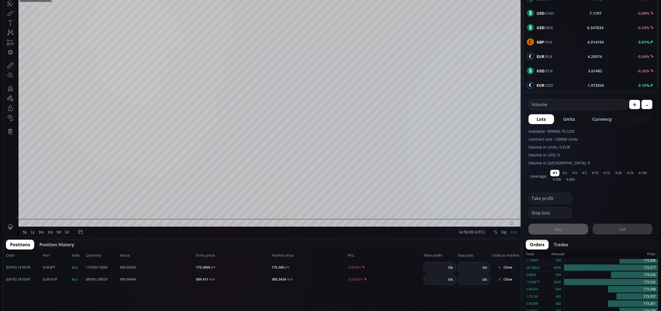
scroll to position [30, 0]
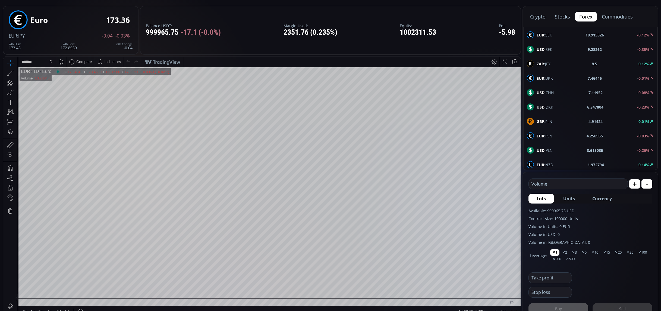
click at [634, 182] on button "+" at bounding box center [634, 183] width 11 height 9
type input "****"
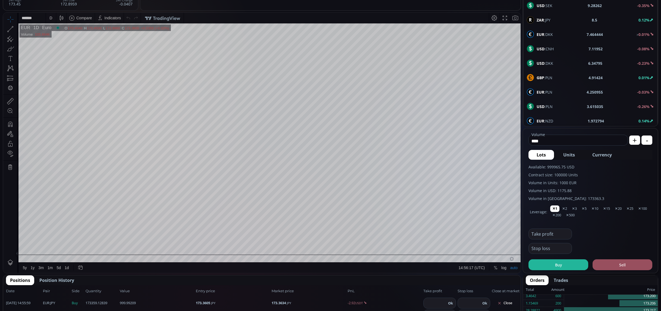
scroll to position [72, 0]
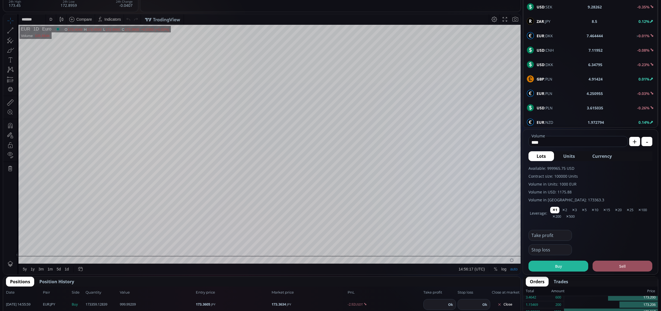
click at [559, 259] on div "Buy Sell" at bounding box center [591, 263] width 124 height 16
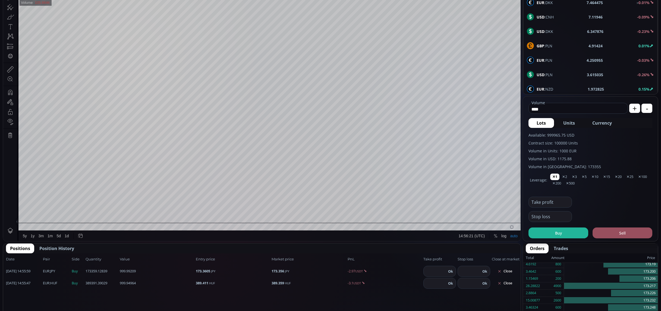
scroll to position [112, 0]
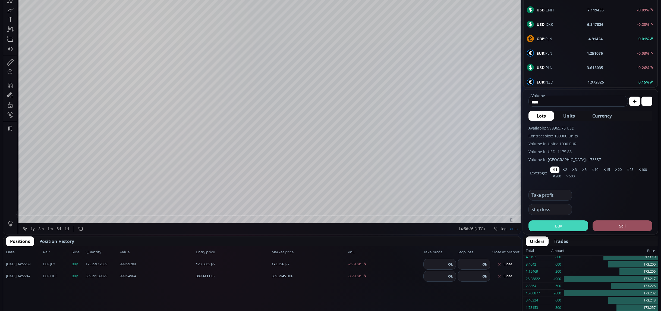
click at [550, 226] on button "Buy" at bounding box center [559, 225] width 60 height 11
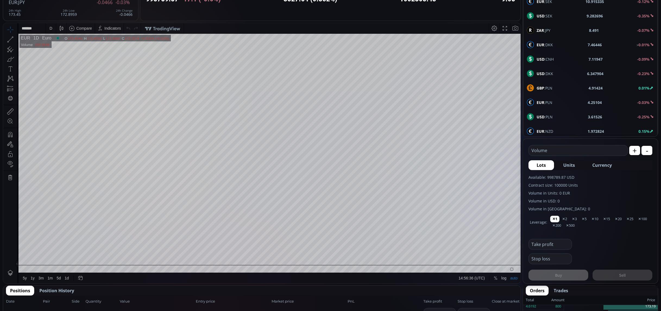
scroll to position [0, 0]
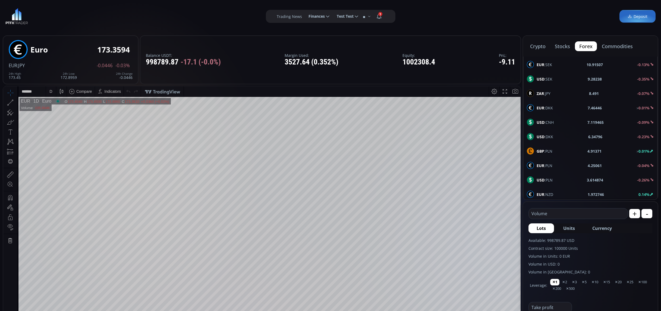
click at [539, 152] on b "GBP" at bounding box center [541, 150] width 8 height 5
type input "****"
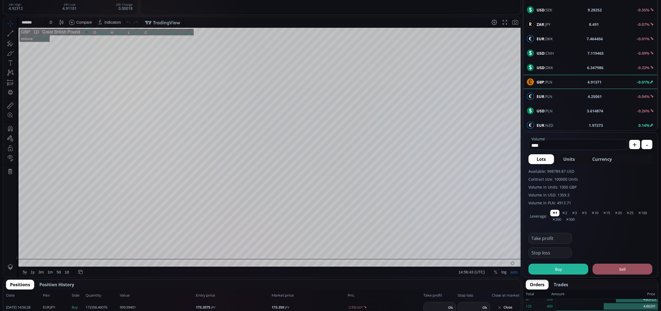
scroll to position [96, 0]
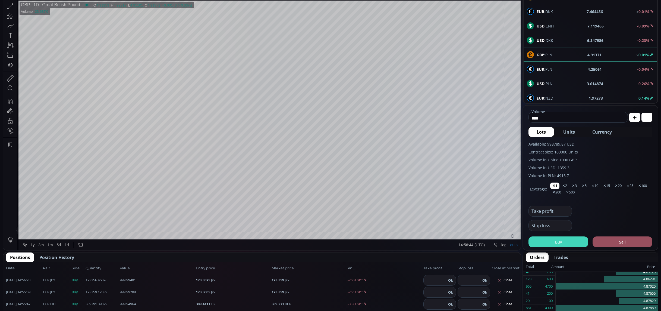
click at [568, 241] on button "Buy" at bounding box center [559, 241] width 60 height 11
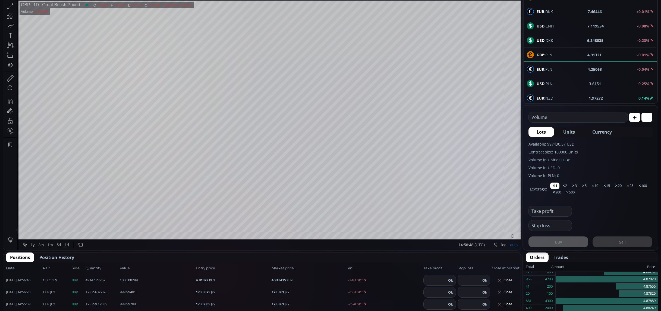
click at [544, 70] on span "EUR :PLN" at bounding box center [545, 69] width 16 height 6
type input "****"
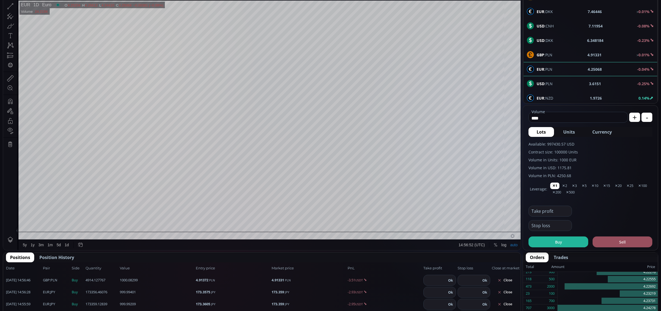
click at [560, 246] on button "Buy" at bounding box center [559, 241] width 60 height 11
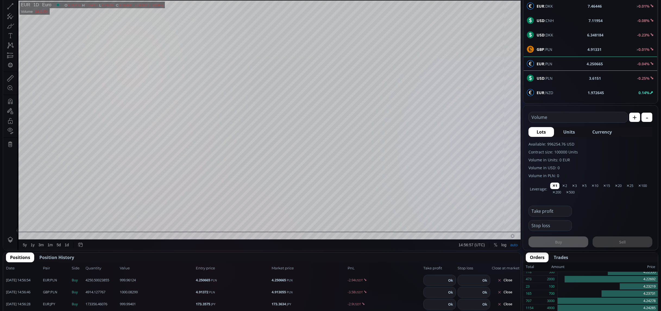
scroll to position [122, 0]
click at [542, 77] on b "USD" at bounding box center [541, 76] width 8 height 5
type input "****"
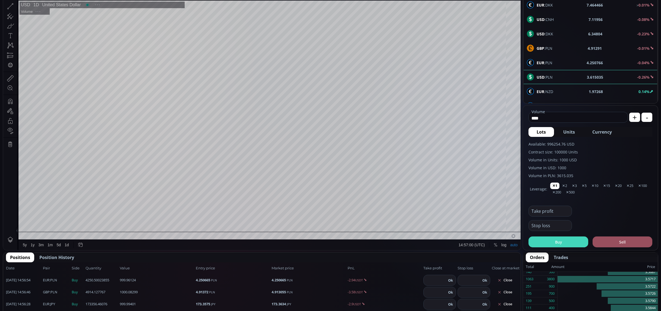
click at [562, 241] on button "Buy" at bounding box center [559, 241] width 60 height 11
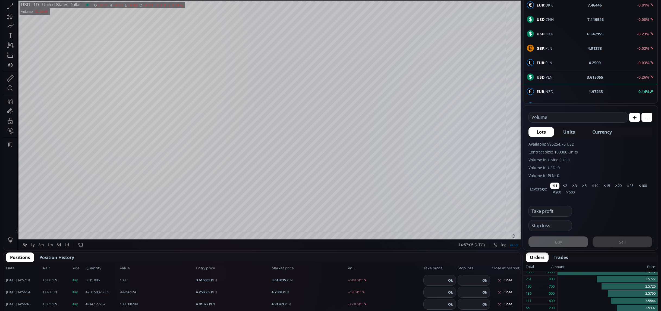
click at [552, 89] on span "EUR :NZD" at bounding box center [545, 92] width 17 height 6
type input "****"
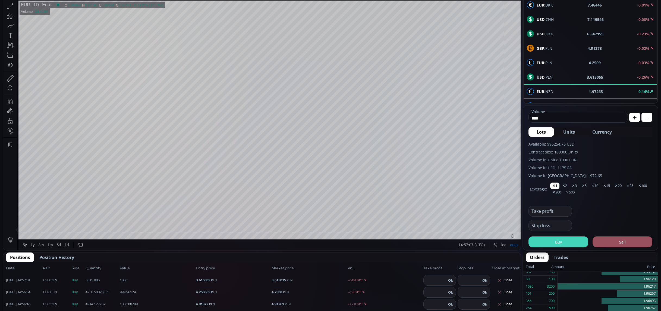
click at [559, 245] on button "Buy" at bounding box center [559, 241] width 60 height 11
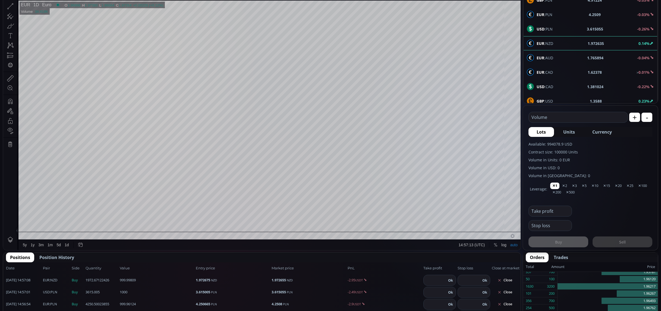
scroll to position [175, 0]
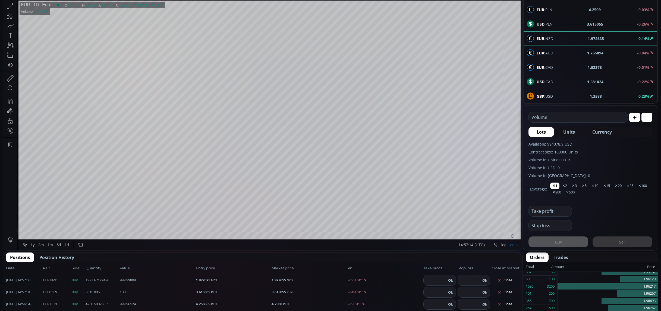
click at [547, 98] on span "GBP :USD" at bounding box center [545, 96] width 16 height 6
type input "****"
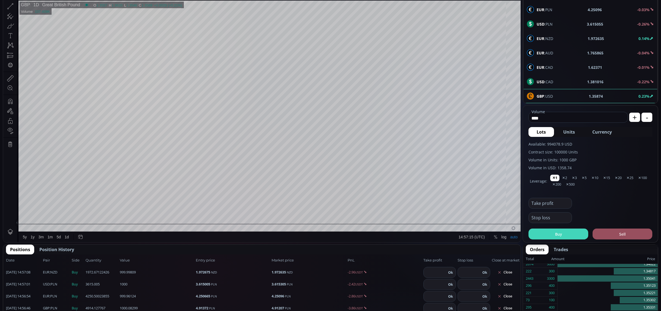
click at [560, 230] on button "Buy" at bounding box center [559, 233] width 60 height 11
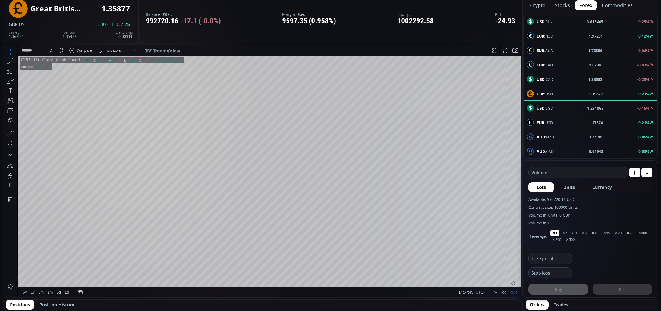
scroll to position [235, 0]
click at [543, 134] on b "AUD" at bounding box center [541, 134] width 8 height 5
type input "****"
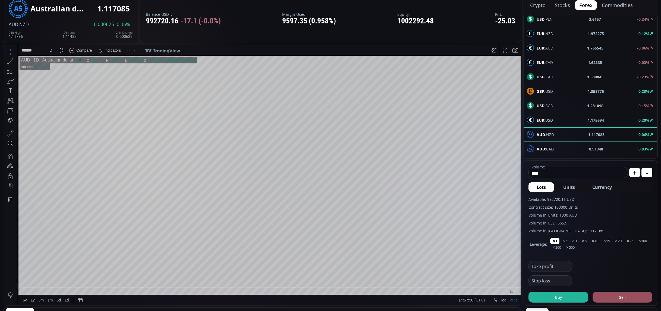
scroll to position [42, 0]
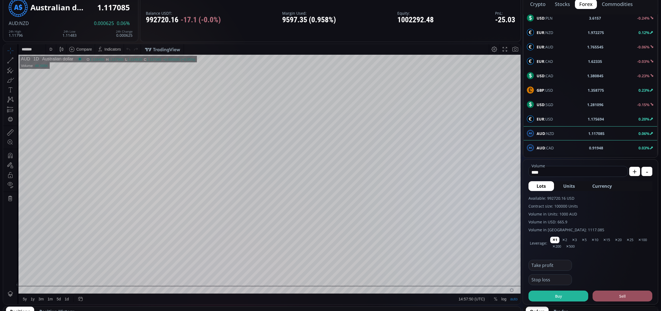
click at [558, 297] on button "Buy" at bounding box center [559, 295] width 60 height 11
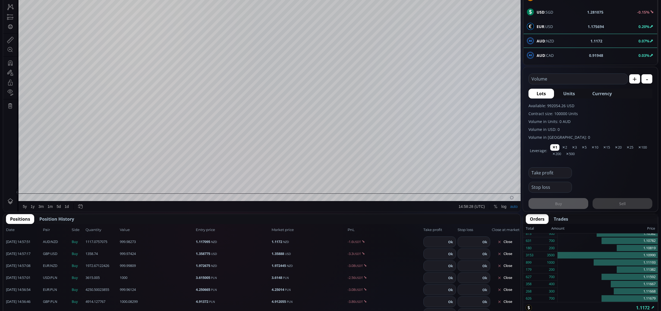
scroll to position [0, 0]
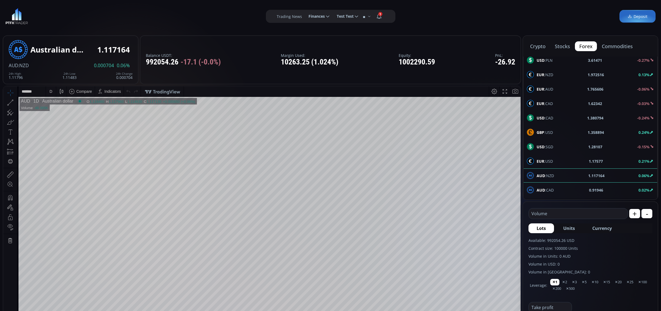
click at [620, 45] on button "commodities" at bounding box center [618, 46] width 40 height 10
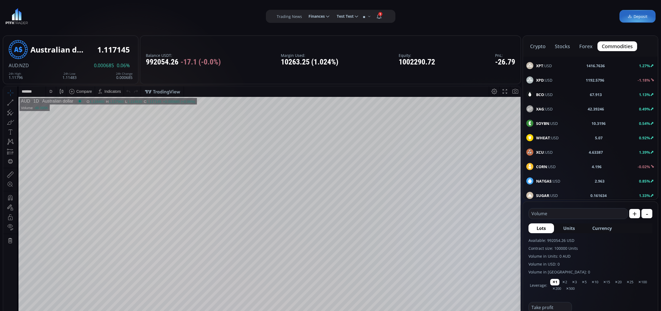
scroll to position [16, 0]
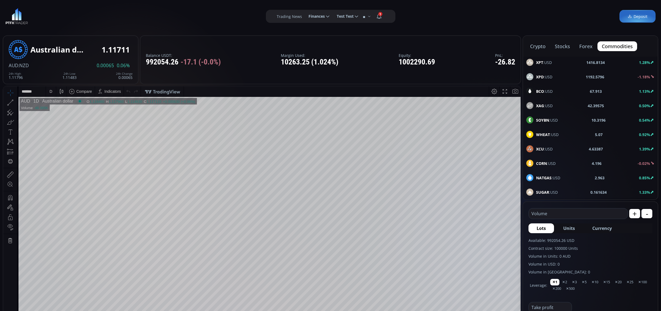
click at [540, 44] on button "crypto" at bounding box center [538, 46] width 24 height 10
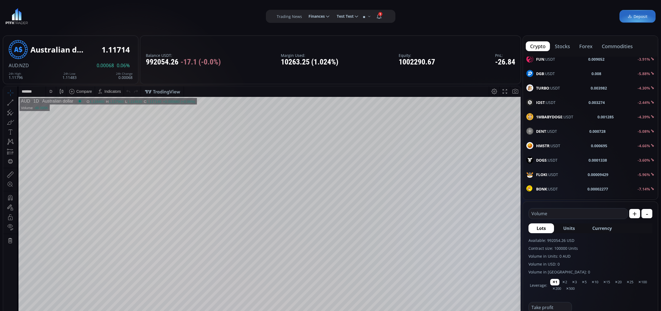
scroll to position [833, 0]
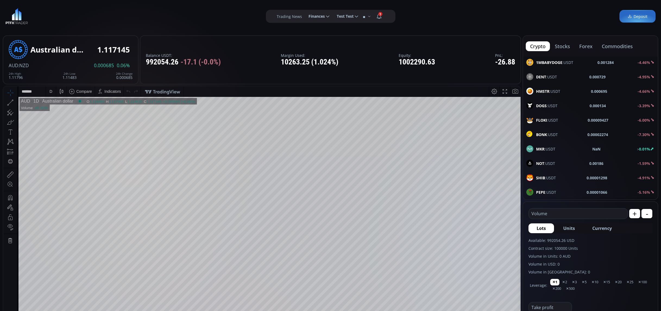
click at [572, 149] on div "MKR :USDT NaN > 0.01%" at bounding box center [591, 148] width 128 height 7
type input "****"
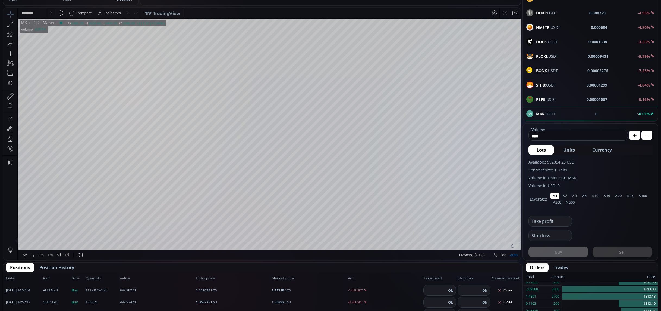
scroll to position [121, 0]
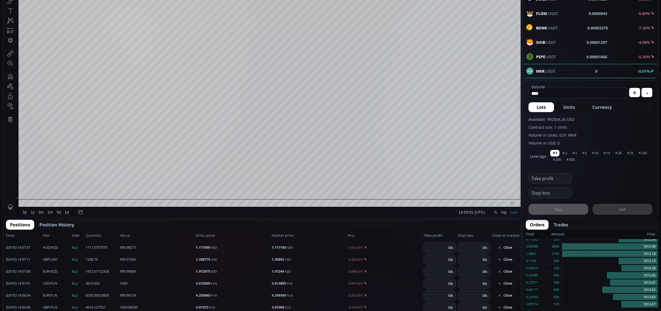
click at [68, 216] on div "1d" at bounding box center [67, 212] width 8 height 10
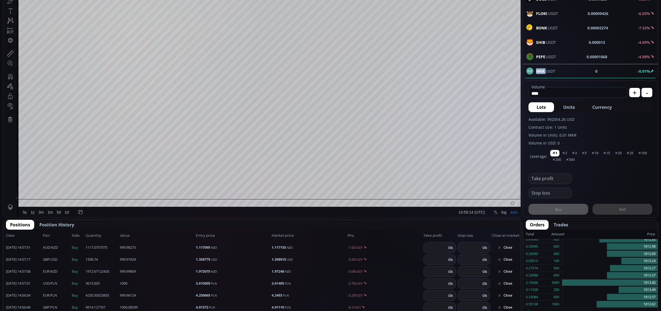
drag, startPoint x: 534, startPoint y: 71, endPoint x: 545, endPoint y: 71, distance: 10.9
copy b "MKR"
